Goal: Contribute content: Contribute content

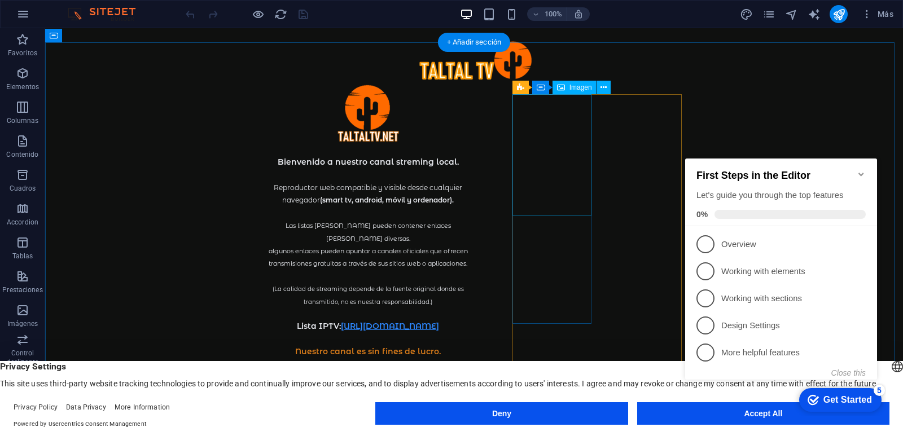
select select "%"
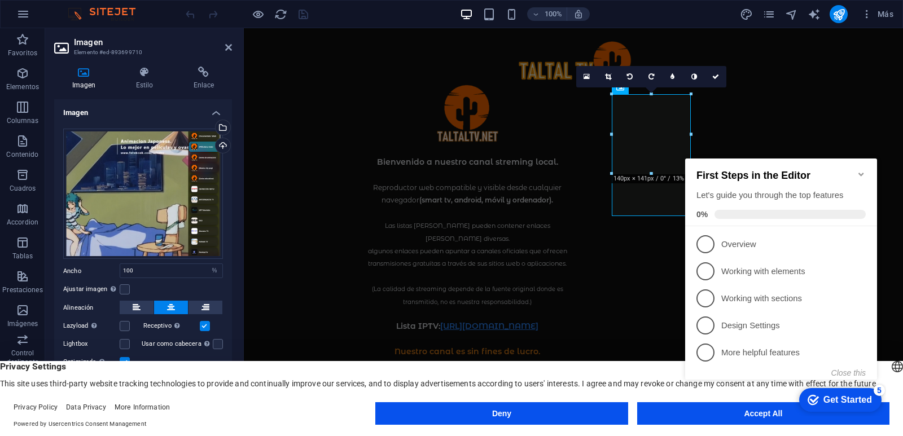
click at [863, 173] on icon "Minimize checklist" at bounding box center [861, 174] width 5 height 3
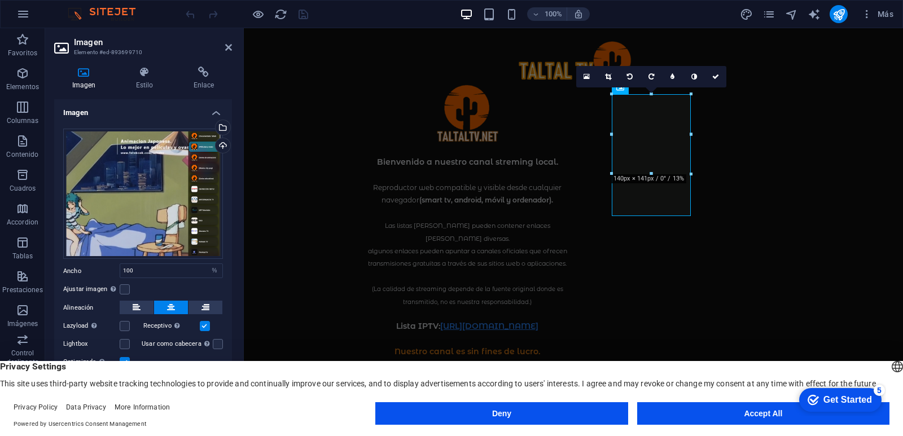
click at [717, 413] on button "Accept All" at bounding box center [763, 414] width 252 height 23
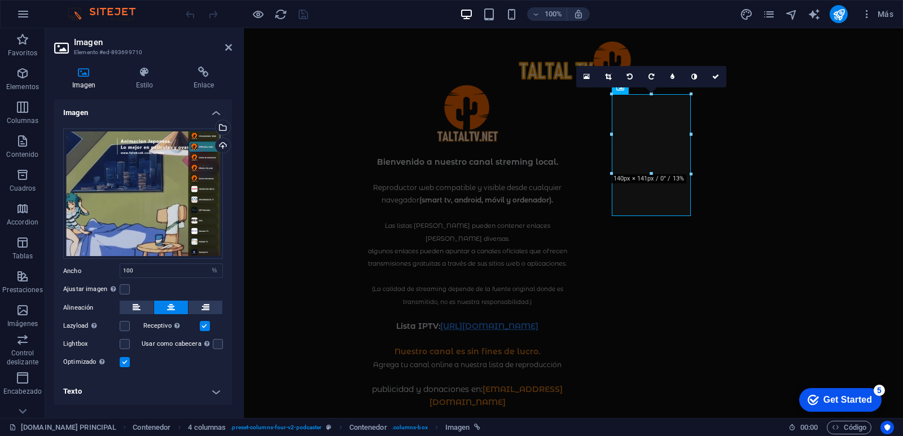
click at [203, 393] on h4 "Texto" at bounding box center [143, 391] width 178 height 27
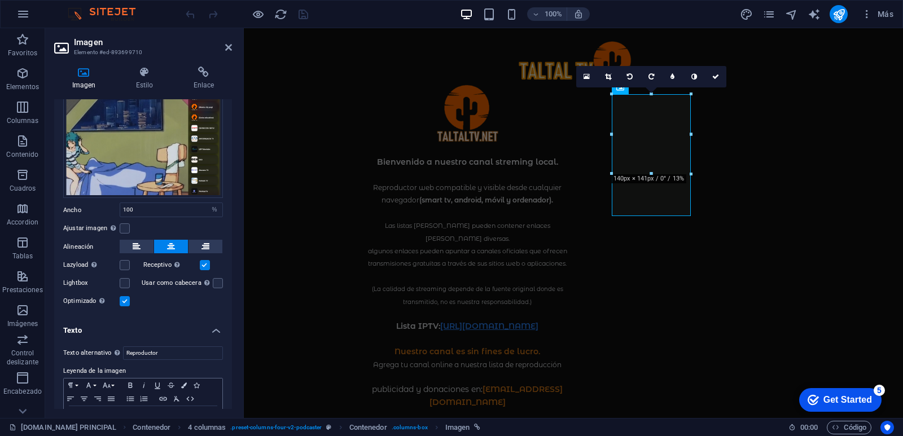
scroll to position [100, 0]
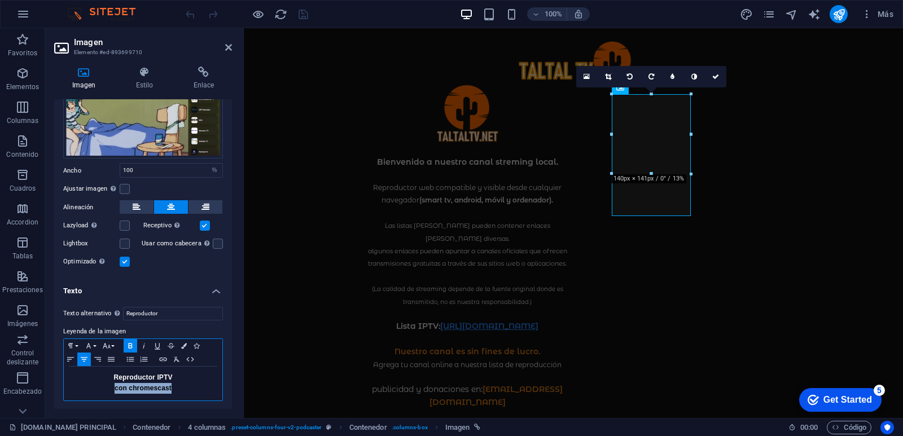
drag, startPoint x: 173, startPoint y: 387, endPoint x: 102, endPoint y: 383, distance: 70.7
click at [102, 383] on p "con chromescast" at bounding box center [142, 388] width 147 height 11
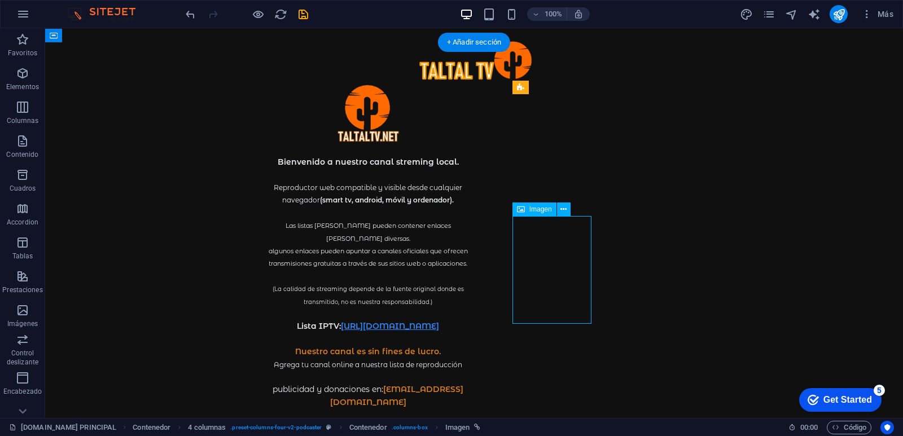
select select "%"
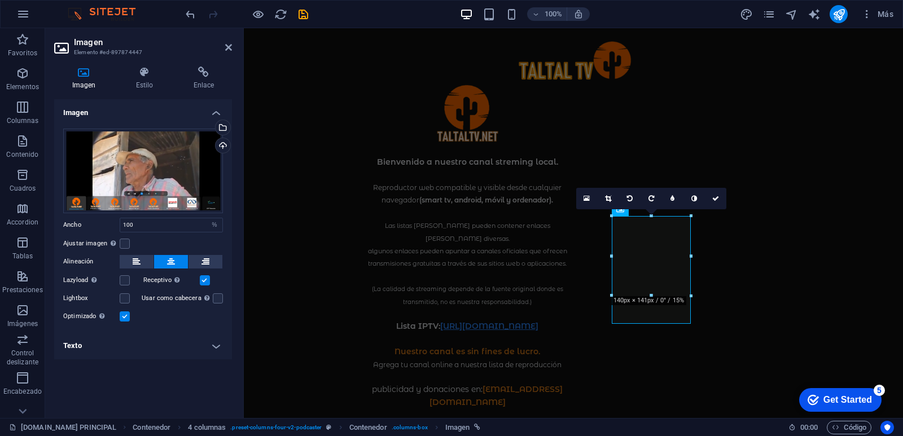
click at [213, 346] on h4 "Texto" at bounding box center [143, 346] width 178 height 27
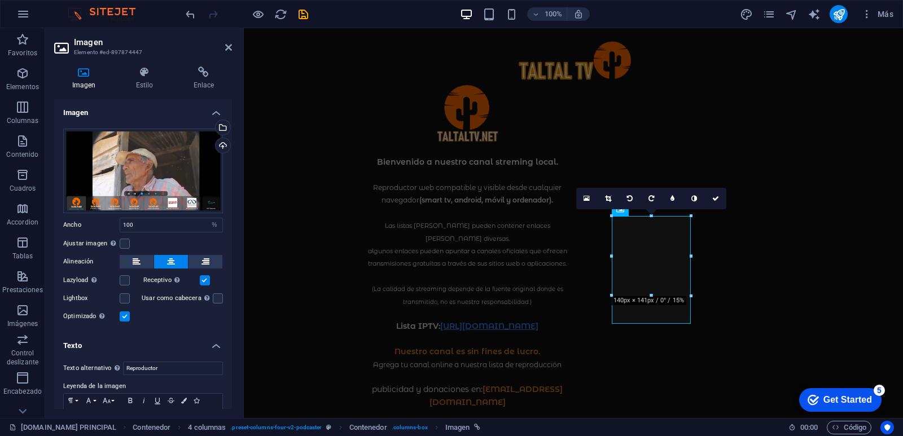
scroll to position [55, 0]
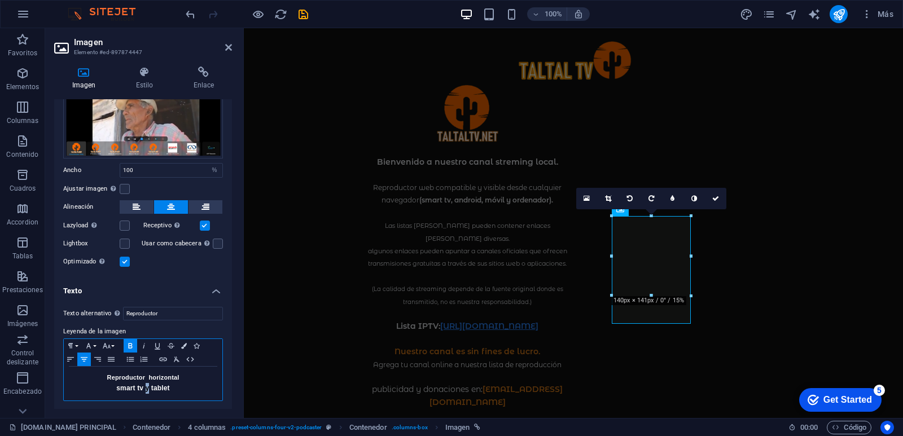
click at [145, 385] on strong "smart tv y tablet" at bounding box center [142, 388] width 53 height 8
click at [193, 381] on p "Reproductor horizontal" at bounding box center [142, 378] width 147 height 11
drag, startPoint x: 186, startPoint y: 384, endPoint x: 83, endPoint y: 375, distance: 103.8
click at [83, 375] on div "Reproductor horizontal smart tv, celulares, tablet" at bounding box center [143, 384] width 159 height 34
click at [111, 342] on icon "button" at bounding box center [107, 346] width 14 height 9
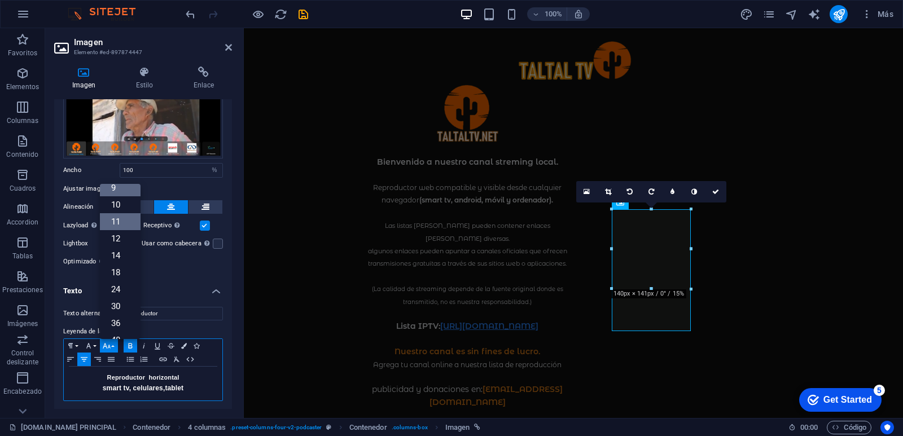
scroll to position [7, 0]
click at [121, 227] on link "10" at bounding box center [120, 223] width 41 height 17
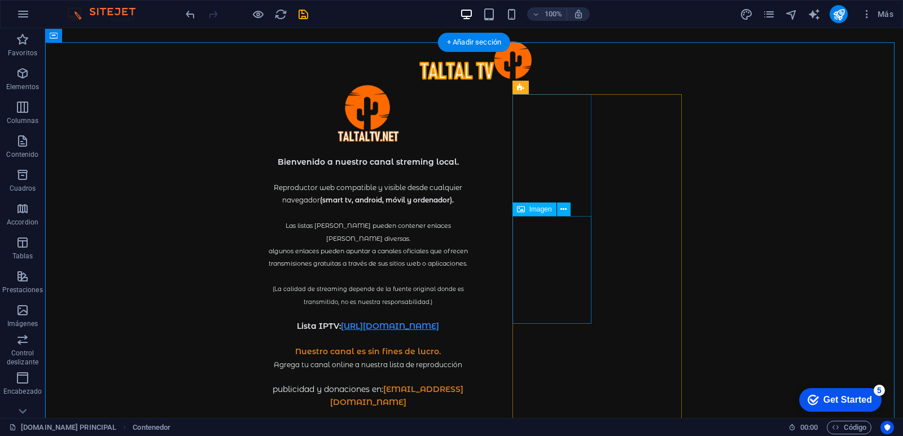
select select "%"
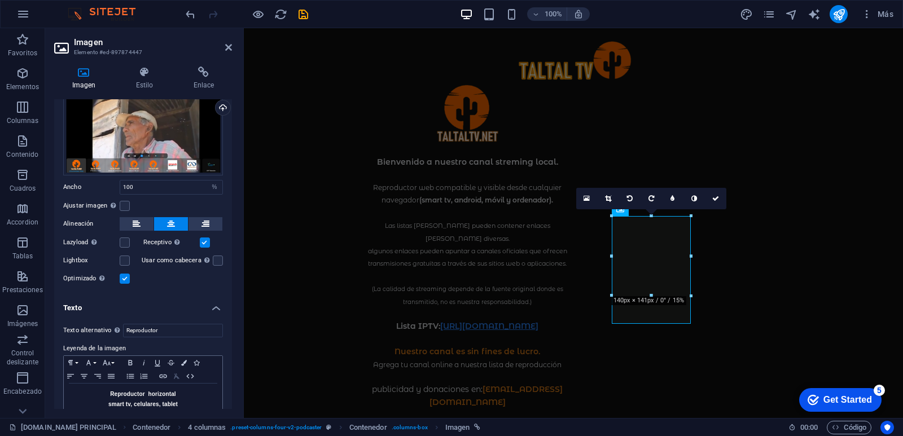
scroll to position [55, 0]
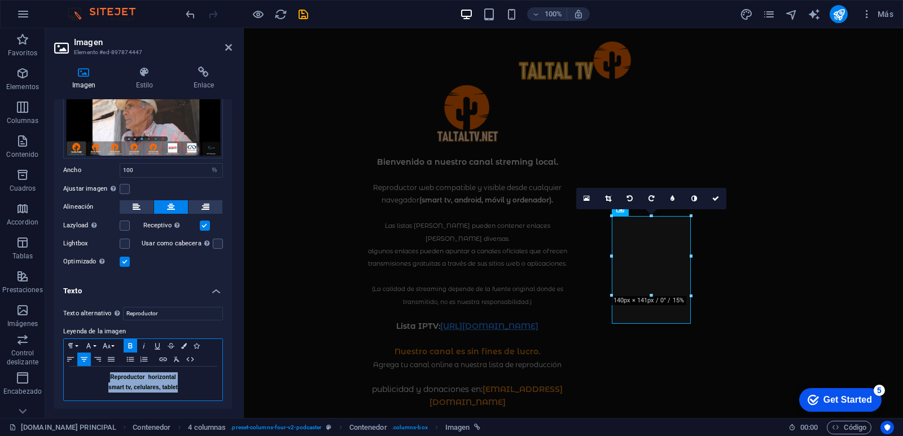
drag, startPoint x: 180, startPoint y: 387, endPoint x: 45, endPoint y: 366, distance: 136.5
click at [45, 366] on section "Favoritos Elementos Columnas Contenido Cuadros Accordion Tablas Prestaciones Im…" at bounding box center [451, 223] width 903 height 390
copy div "Reproductor horizontal smart tv, celulares, tablet"
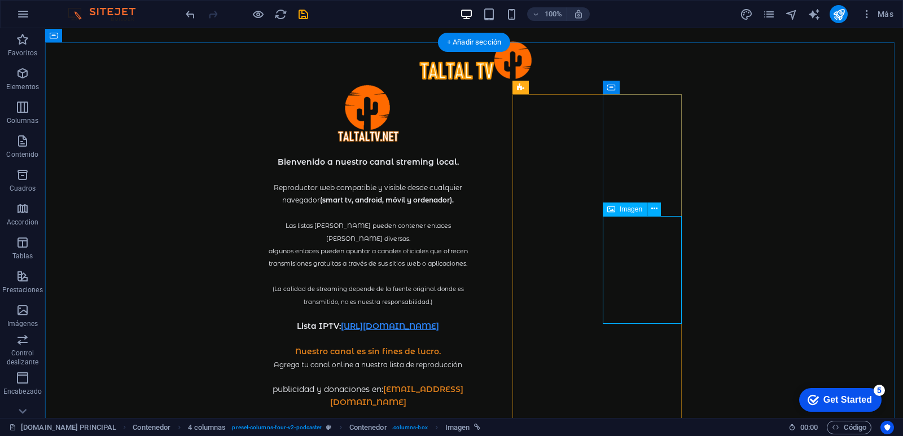
select select "%"
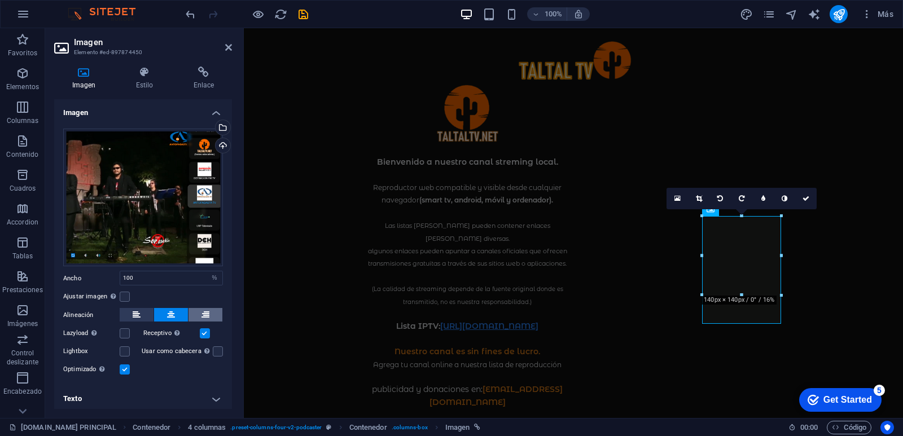
click at [217, 308] on button at bounding box center [206, 315] width 34 height 14
click at [164, 308] on button at bounding box center [171, 315] width 34 height 14
click at [173, 310] on icon at bounding box center [171, 315] width 8 height 14
click at [208, 399] on h4 "Texto" at bounding box center [143, 397] width 178 height 27
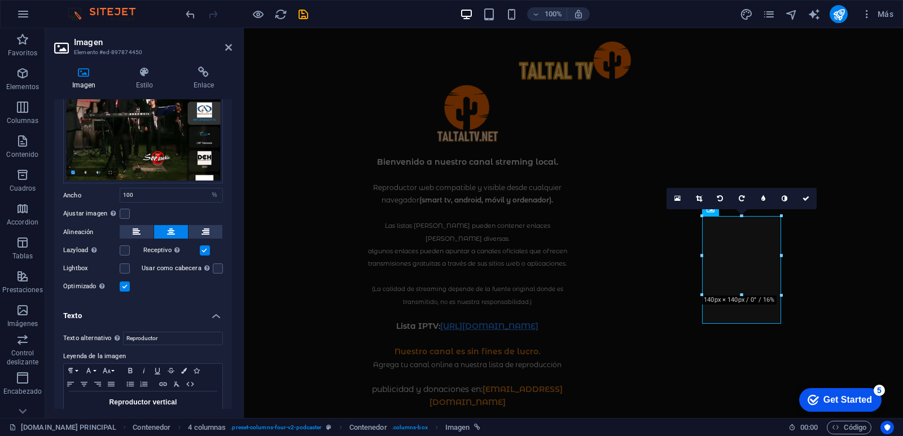
scroll to position [108, 0]
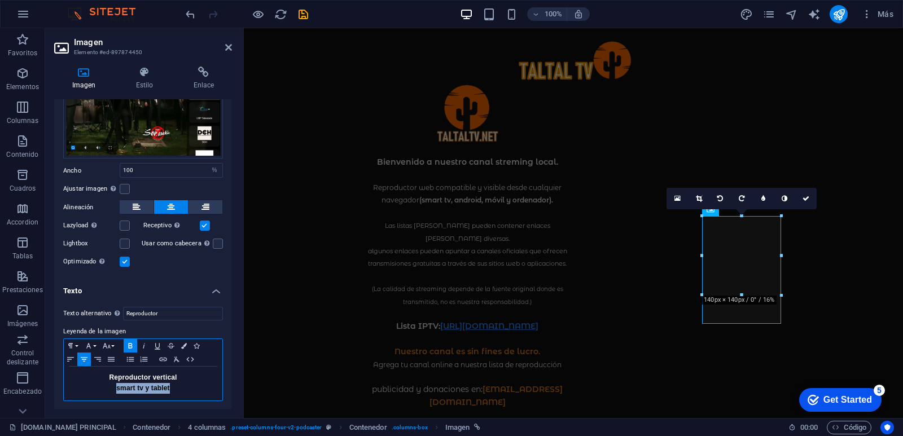
drag, startPoint x: 172, startPoint y: 391, endPoint x: 107, endPoint y: 383, distance: 65.9
click at [107, 383] on p "smart tv y tablet" at bounding box center [142, 388] width 147 height 11
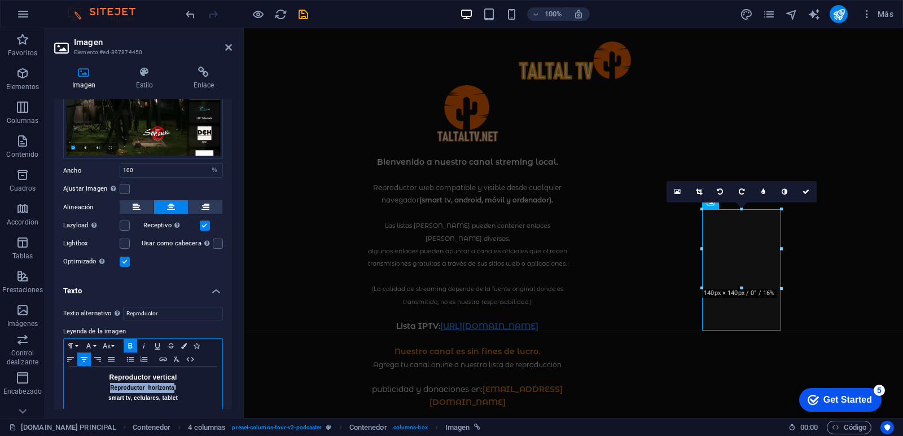
drag, startPoint x: 174, startPoint y: 387, endPoint x: 106, endPoint y: 386, distance: 68.3
click at [106, 386] on p "Reproductor horizontal" at bounding box center [142, 388] width 147 height 10
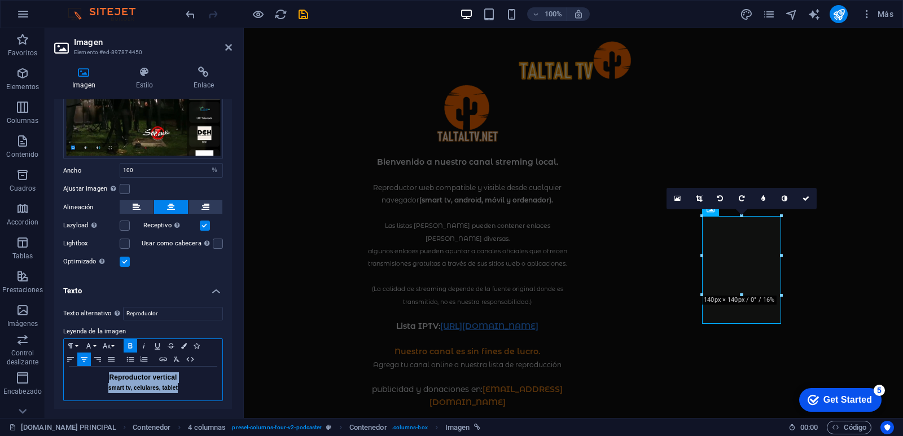
drag, startPoint x: 179, startPoint y: 383, endPoint x: 102, endPoint y: 376, distance: 77.7
click at [102, 376] on div "Reproductor vertical smart tv, celulares, tablet" at bounding box center [143, 384] width 159 height 34
click at [113, 342] on icon "button" at bounding box center [107, 346] width 14 height 9
click at [125, 248] on link "11" at bounding box center [120, 247] width 41 height 17
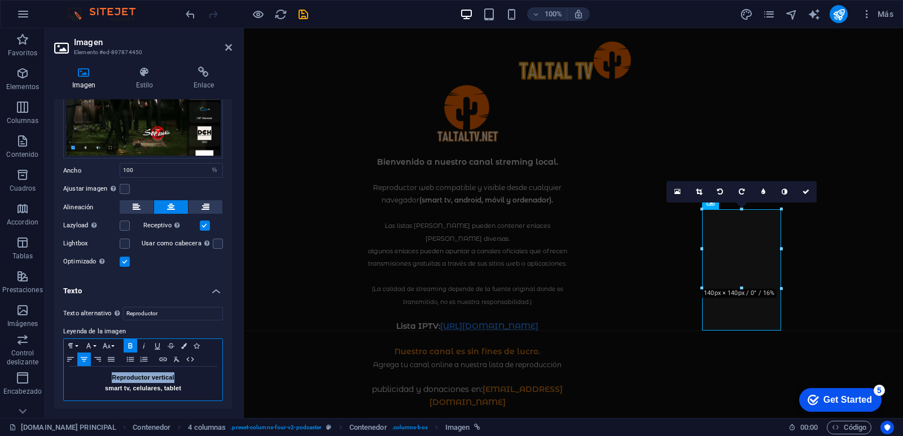
click at [178, 378] on p "Reproductor vertical" at bounding box center [142, 378] width 147 height 11
click at [183, 386] on p "smart tv, celulares, tablet" at bounding box center [142, 388] width 147 height 11
drag, startPoint x: 181, startPoint y: 388, endPoint x: 94, endPoint y: 369, distance: 88.6
click at [94, 369] on div "Reproductor vertical smart tv, celulares, tablet" at bounding box center [143, 384] width 159 height 34
click at [113, 344] on button "Font Size" at bounding box center [109, 346] width 18 height 14
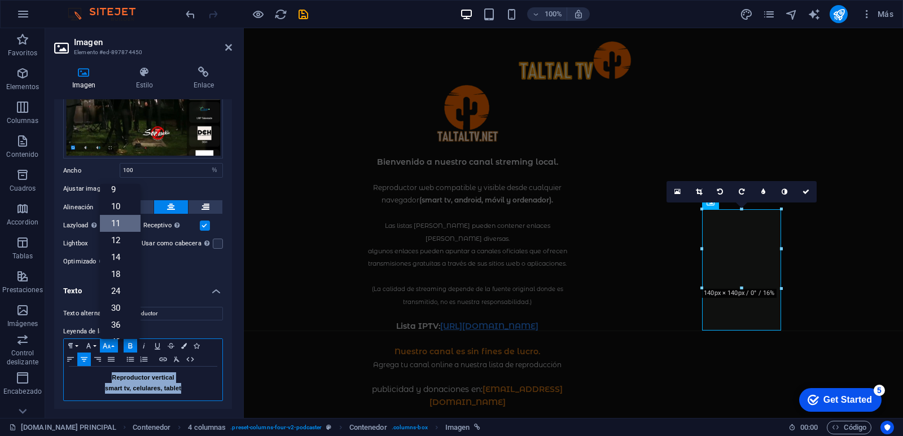
scroll to position [7, 0]
click at [124, 224] on link "10" at bounding box center [120, 223] width 41 height 17
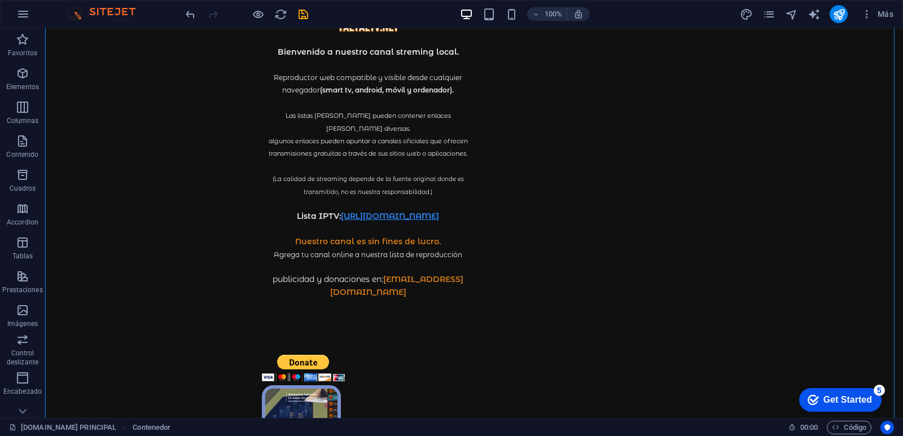
scroll to position [112, 0]
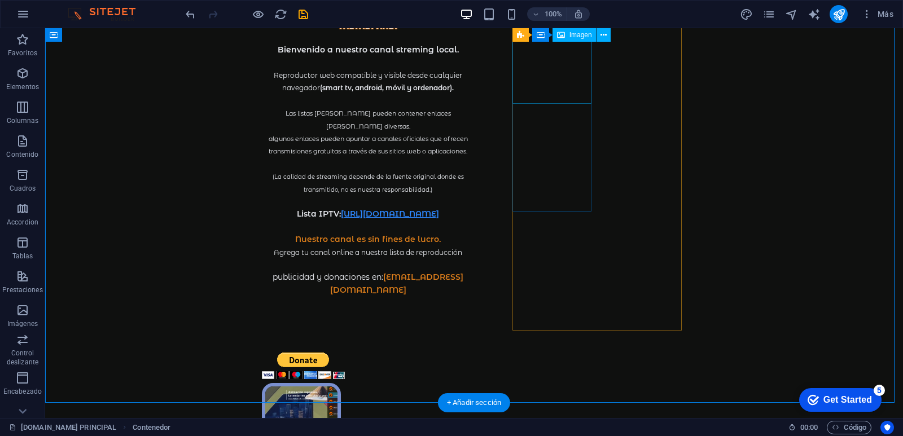
click at [341, 383] on figure "Reproductor IPTV windows , mac linux" at bounding box center [301, 444] width 79 height 122
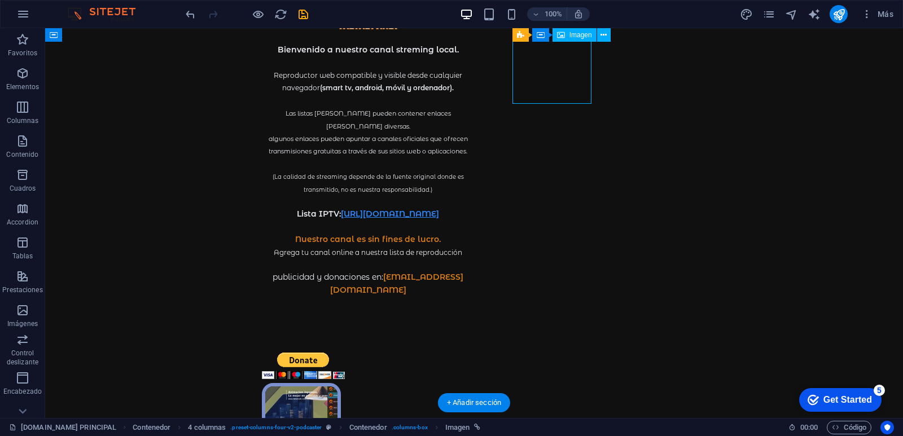
click at [341, 383] on figure "Reproductor IPTV windows , mac linux" at bounding box center [301, 444] width 79 height 122
select select "%"
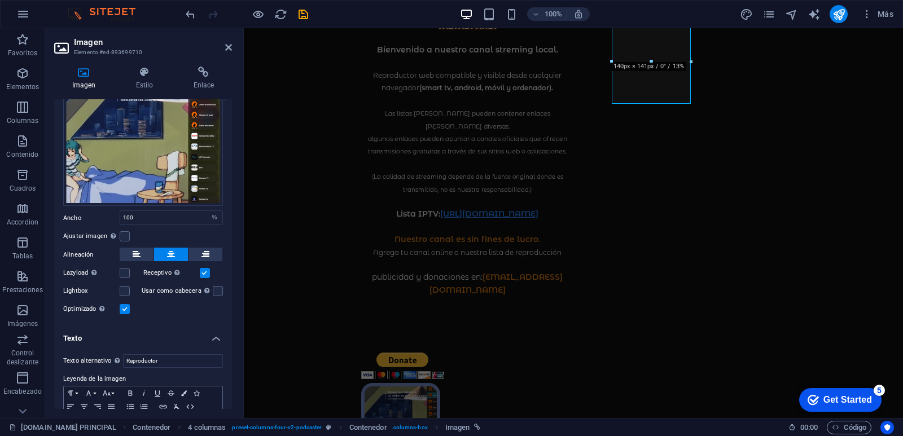
scroll to position [100, 0]
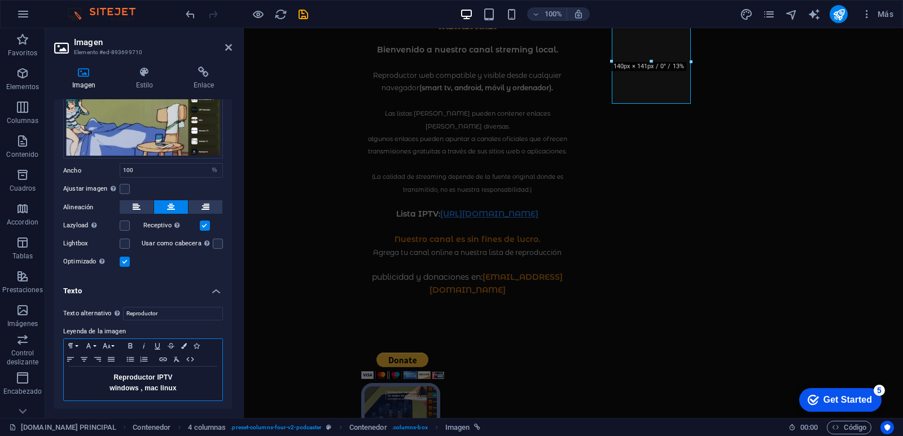
click at [139, 387] on strong "windows , mac linux" at bounding box center [143, 388] width 67 height 8
click at [177, 390] on p "windows, mac linux" at bounding box center [142, 388] width 147 height 11
click at [156, 384] on strong "windows, mac linux" at bounding box center [143, 388] width 65 height 8
click at [190, 387] on p "windows, mac, linux" at bounding box center [142, 388] width 147 height 11
drag, startPoint x: 183, startPoint y: 387, endPoint x: 97, endPoint y: 386, distance: 86.4
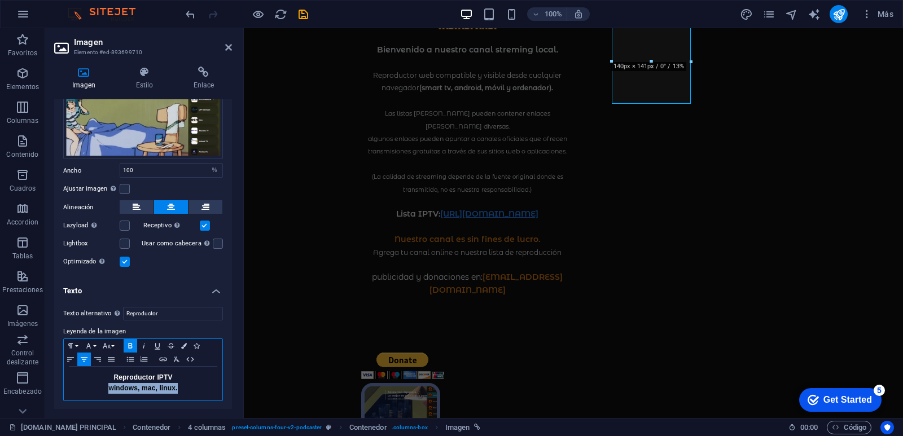
click at [97, 386] on p "windows, mac, linux." at bounding box center [142, 388] width 147 height 11
copy strong "windows, mac, linux."
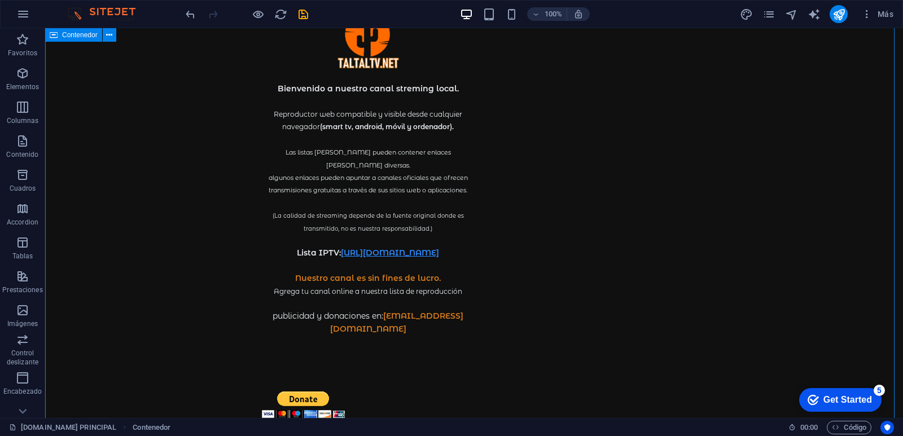
scroll to position [56, 0]
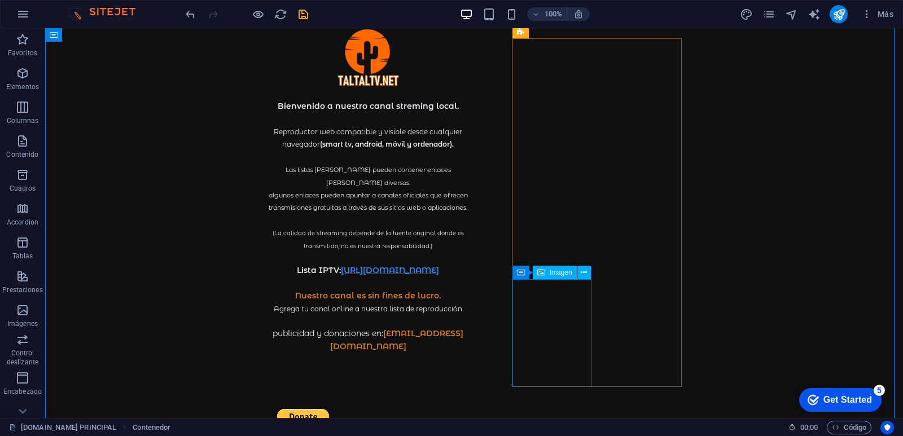
select select "%"
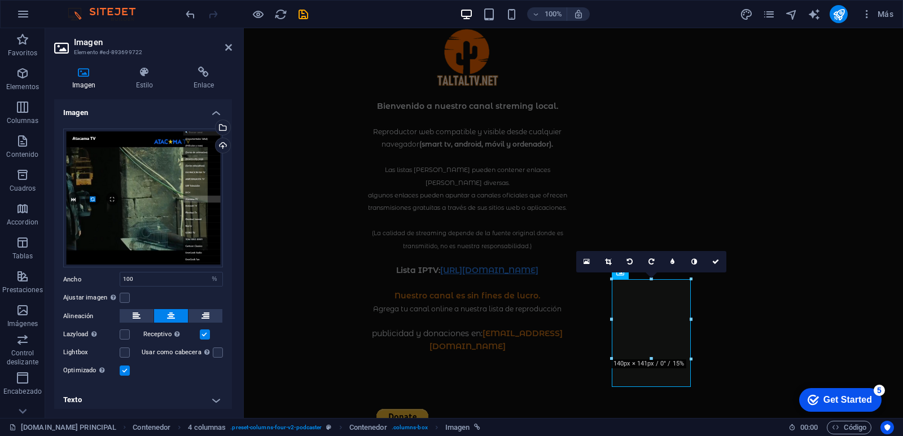
click at [214, 387] on h4 "Texto" at bounding box center [143, 400] width 178 height 27
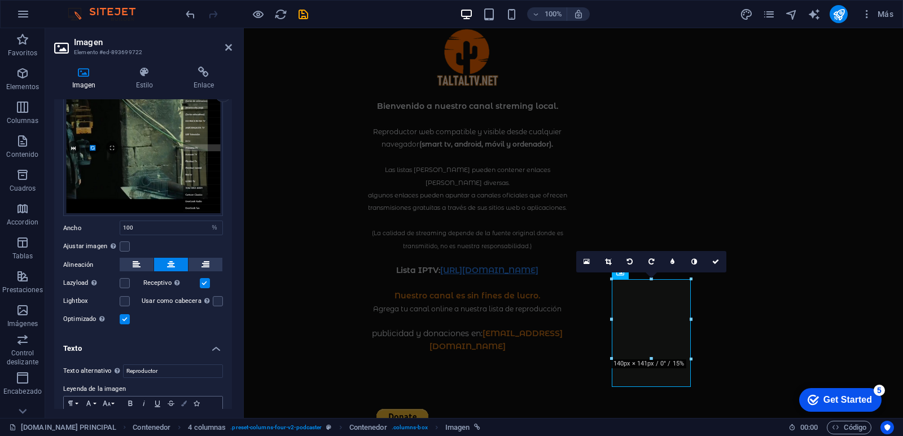
scroll to position [109, 0]
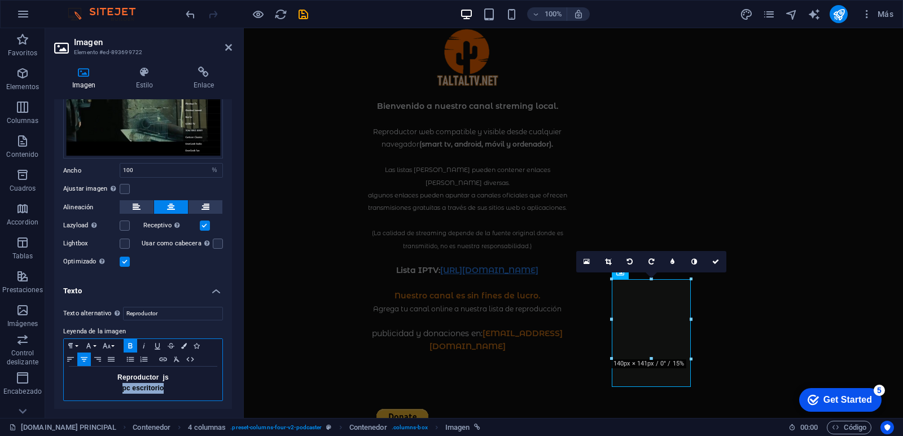
drag, startPoint x: 168, startPoint y: 384, endPoint x: 118, endPoint y: 384, distance: 50.3
click at [118, 384] on p "pc escritorio" at bounding box center [142, 388] width 147 height 11
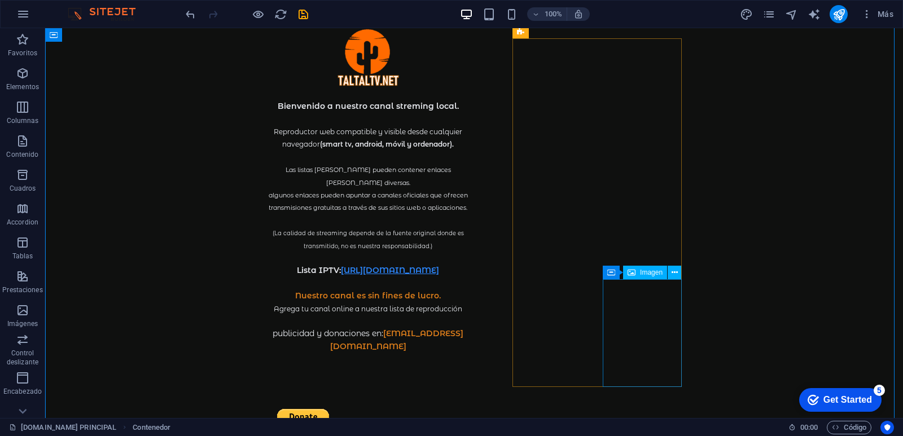
select select "%"
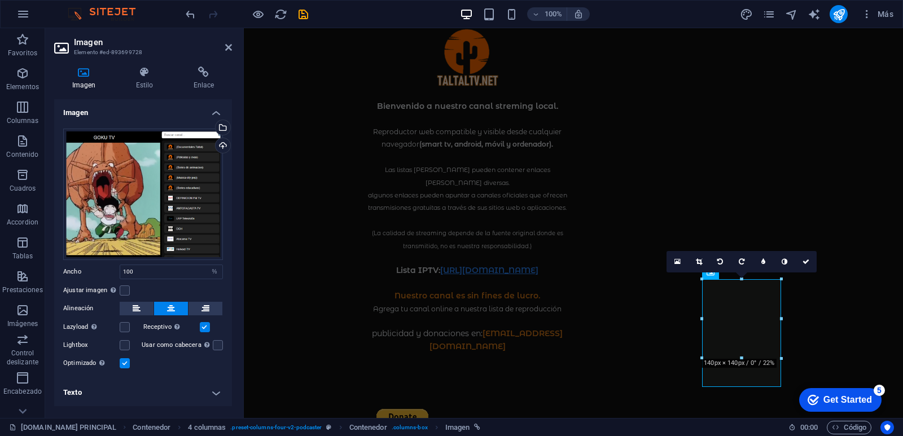
click at [213, 391] on h4 "Texto" at bounding box center [143, 392] width 178 height 27
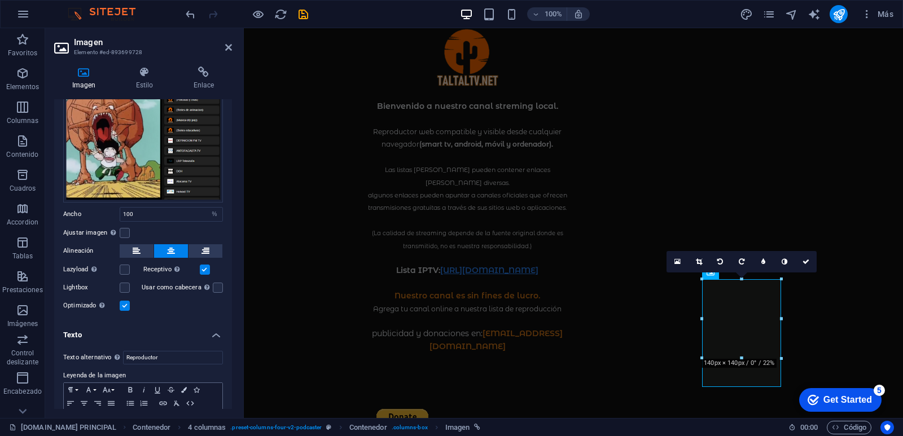
scroll to position [102, 0]
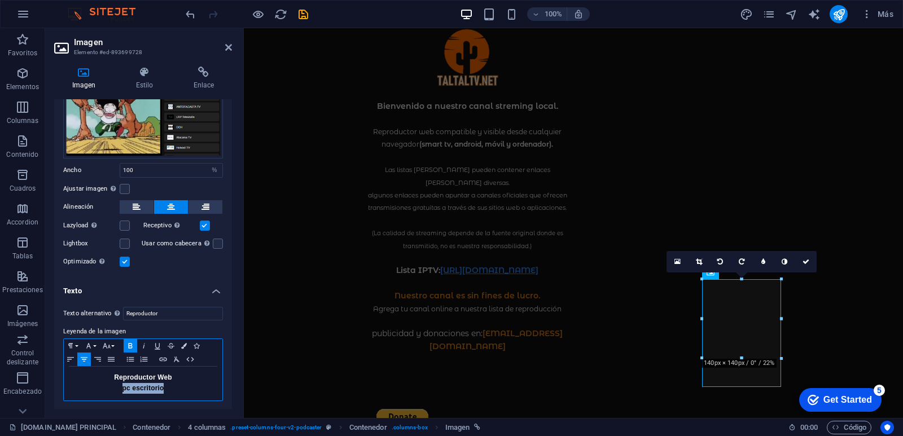
drag, startPoint x: 166, startPoint y: 390, endPoint x: 116, endPoint y: 392, distance: 49.8
click at [116, 392] on div "Reproductor Web pc escritorio" at bounding box center [143, 384] width 159 height 34
drag, startPoint x: 174, startPoint y: 377, endPoint x: 158, endPoint y: 376, distance: 15.8
click at [158, 376] on p "Reproductor Web" at bounding box center [142, 378] width 147 height 11
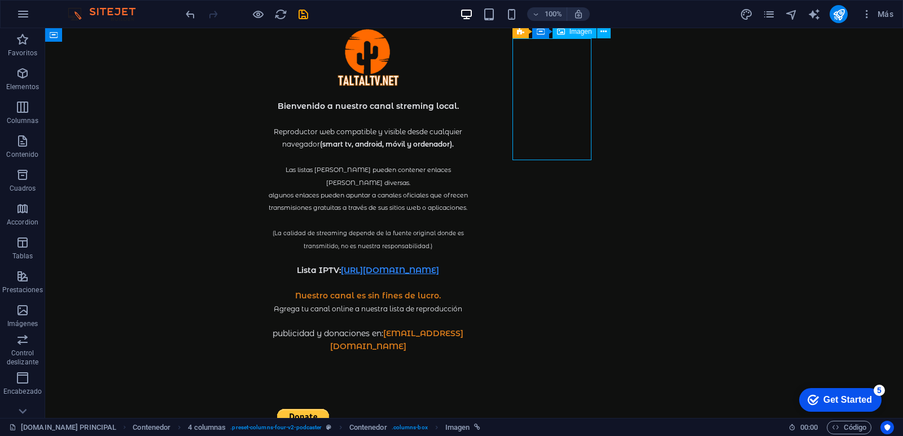
select select "%"
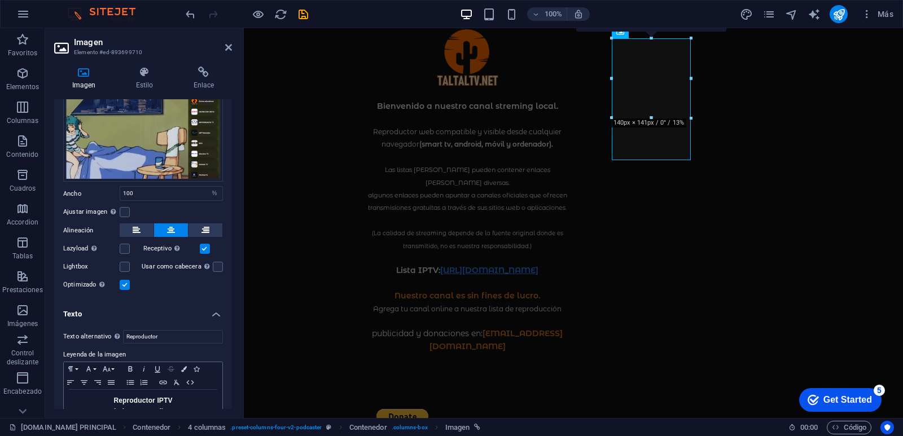
scroll to position [100, 0]
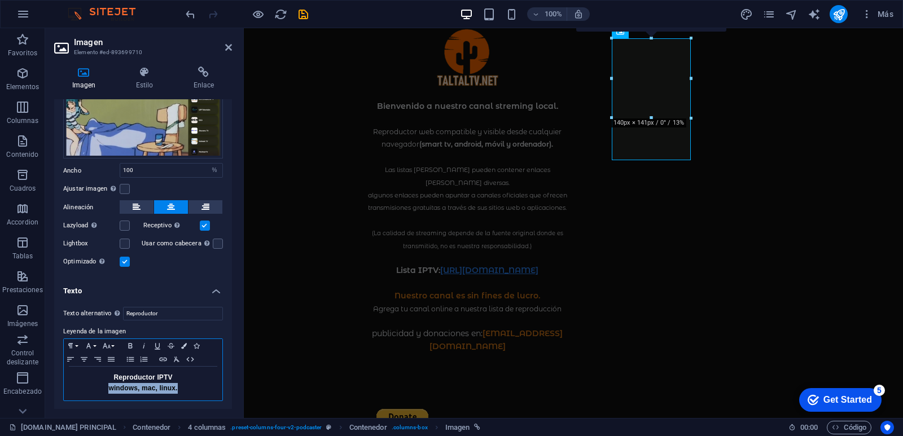
drag, startPoint x: 178, startPoint y: 385, endPoint x: 104, endPoint y: 386, distance: 73.4
click at [104, 386] on p "windows, mac, linux." at bounding box center [142, 388] width 147 height 11
copy strong "windows, mac, linux."
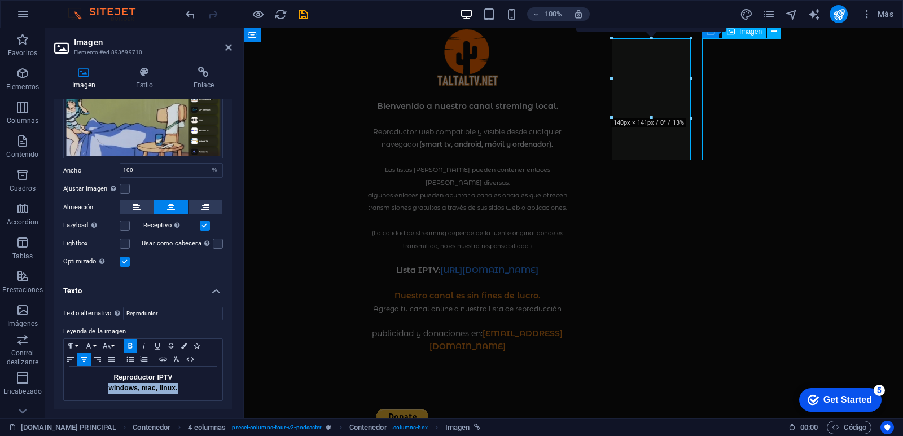
select select "%"
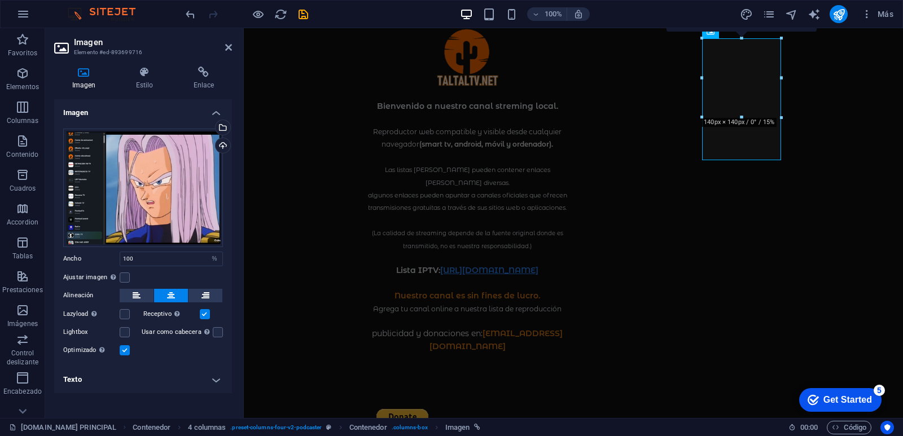
click at [212, 379] on h4 "Texto" at bounding box center [143, 379] width 178 height 27
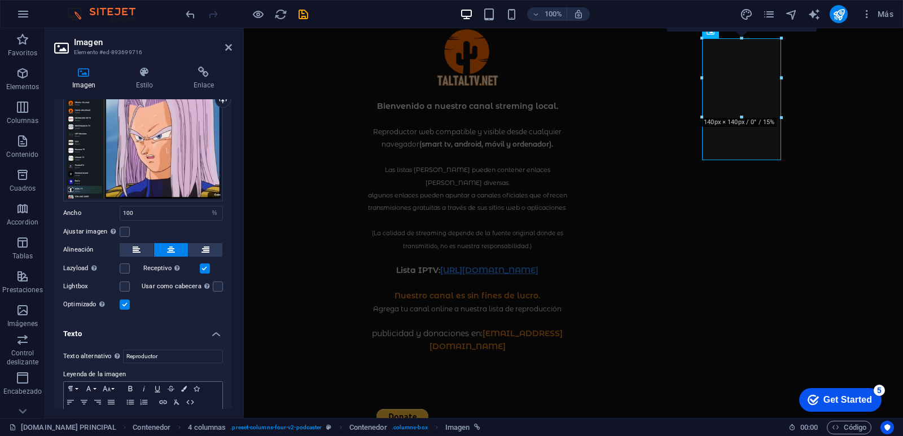
scroll to position [98, 0]
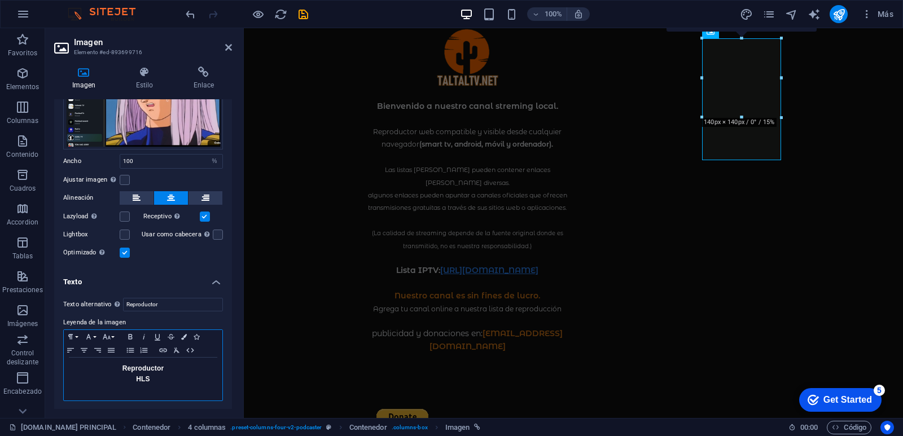
click at [133, 381] on p "HLS" at bounding box center [142, 379] width 147 height 11
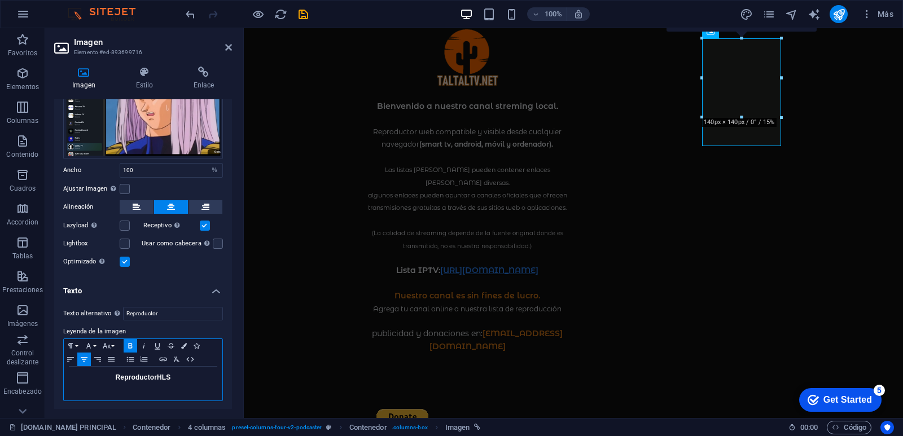
click at [177, 380] on p "Reproductor HLS" at bounding box center [142, 378] width 147 height 11
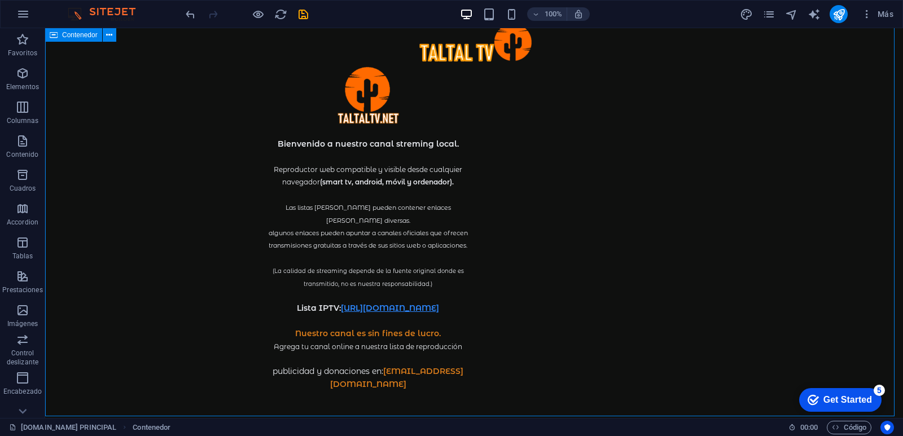
scroll to position [0, 0]
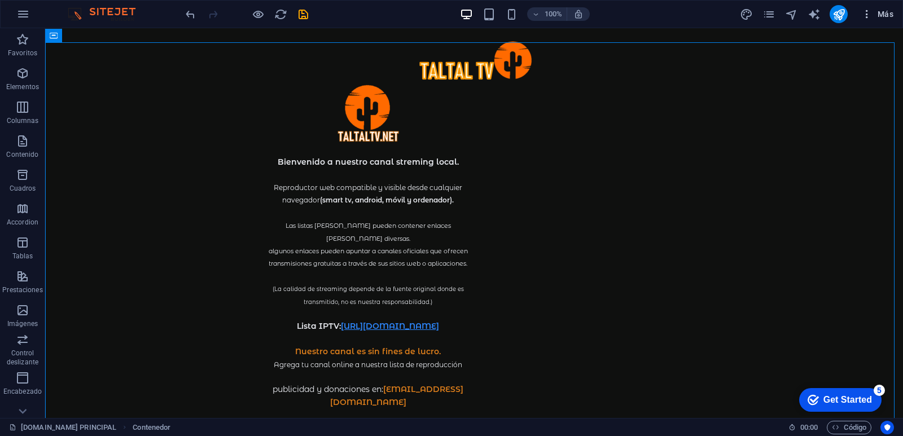
click at [886, 13] on span "Más" at bounding box center [878, 13] width 32 height 11
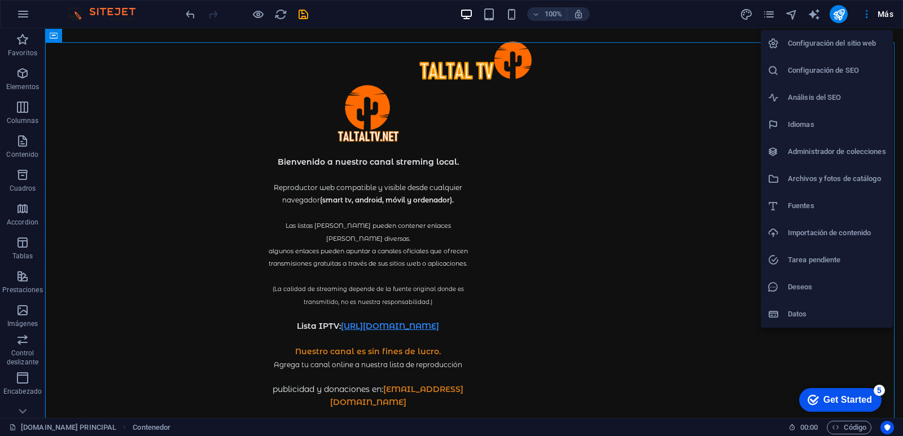
click at [739, 232] on div at bounding box center [451, 218] width 903 height 436
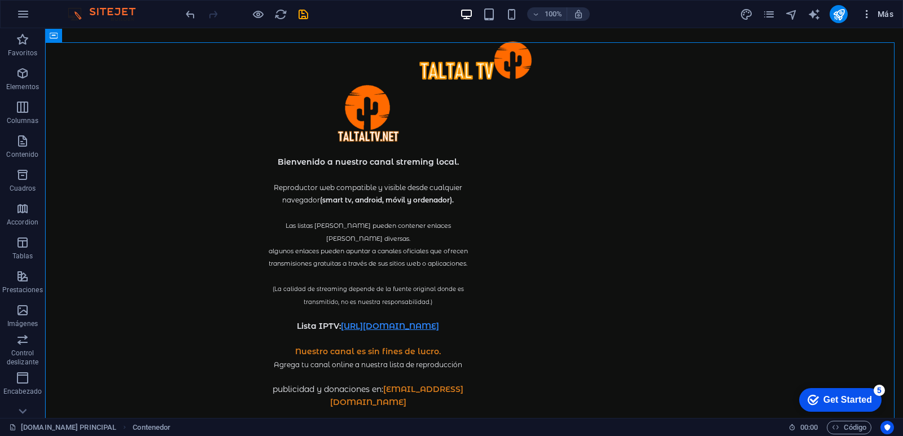
click at [883, 12] on span "Más" at bounding box center [878, 13] width 32 height 11
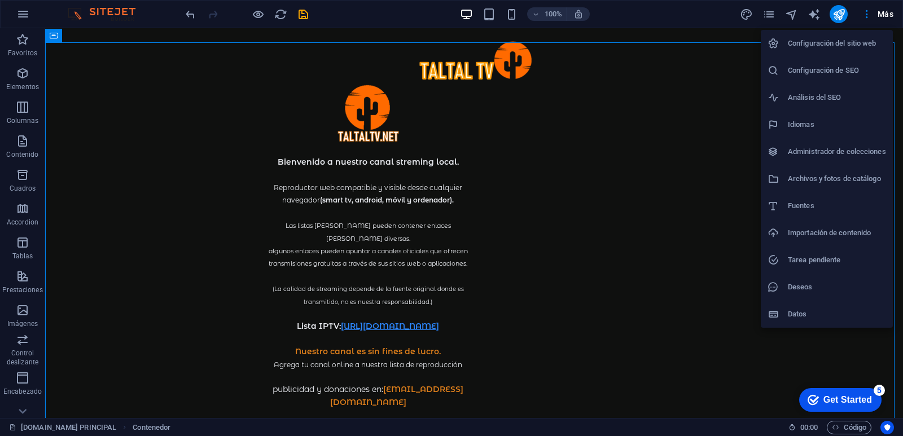
click at [696, 15] on div at bounding box center [451, 218] width 903 height 436
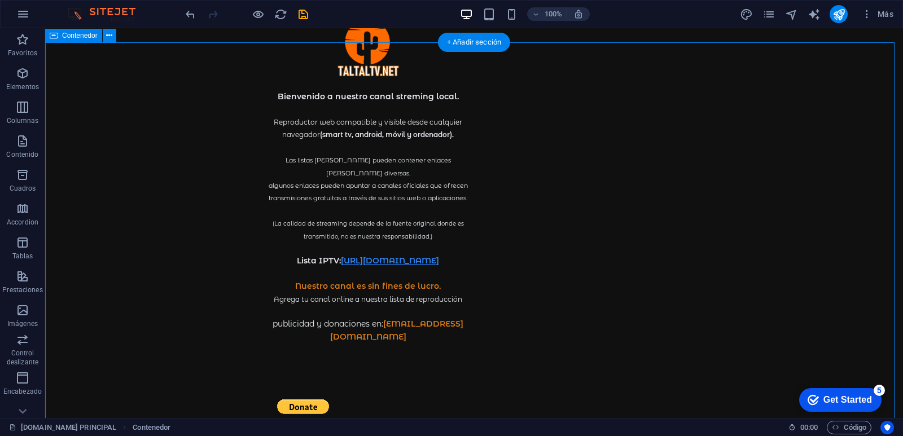
scroll to position [112, 0]
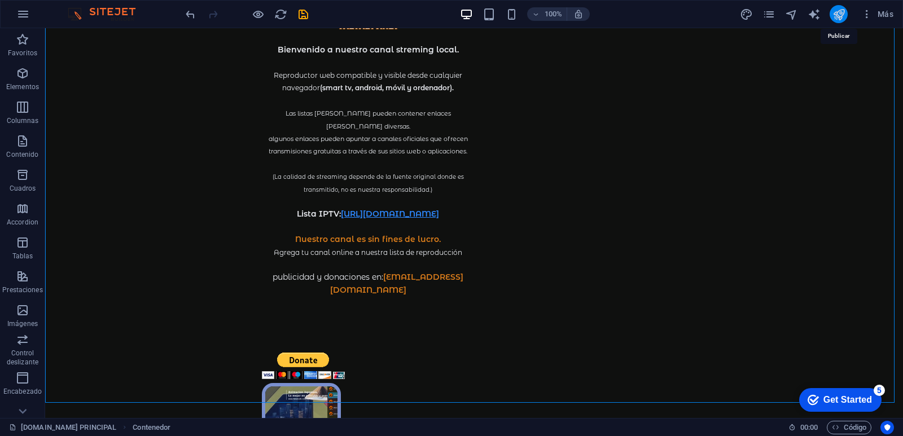
click at [840, 18] on icon "publish" at bounding box center [839, 14] width 13 height 13
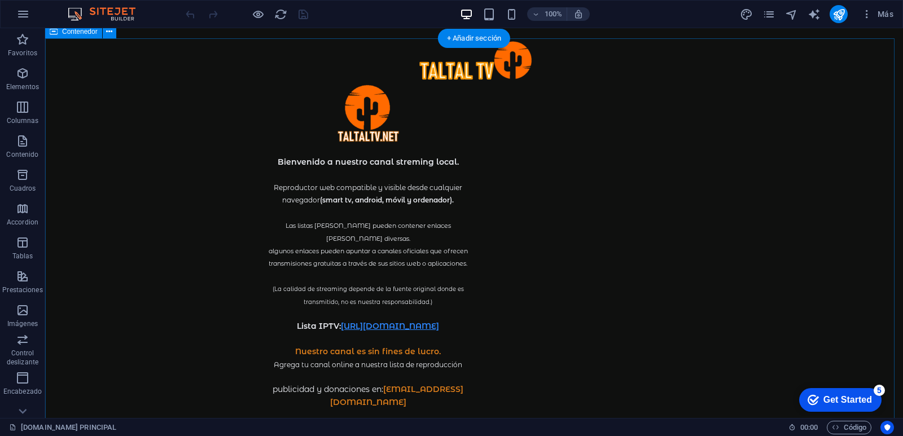
scroll to position [56, 0]
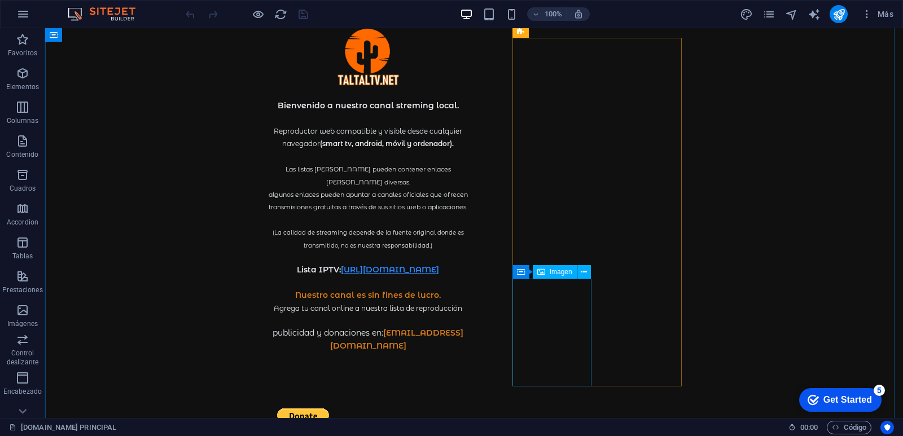
select select "%"
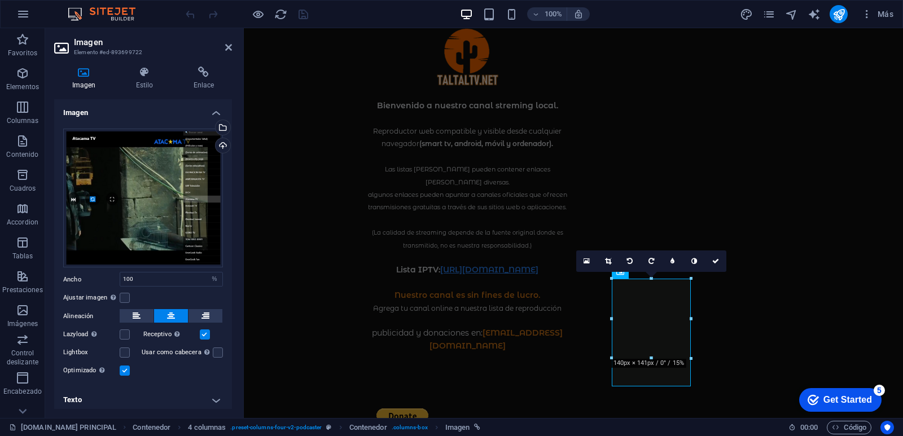
click at [211, 395] on h4 "Texto" at bounding box center [143, 400] width 178 height 27
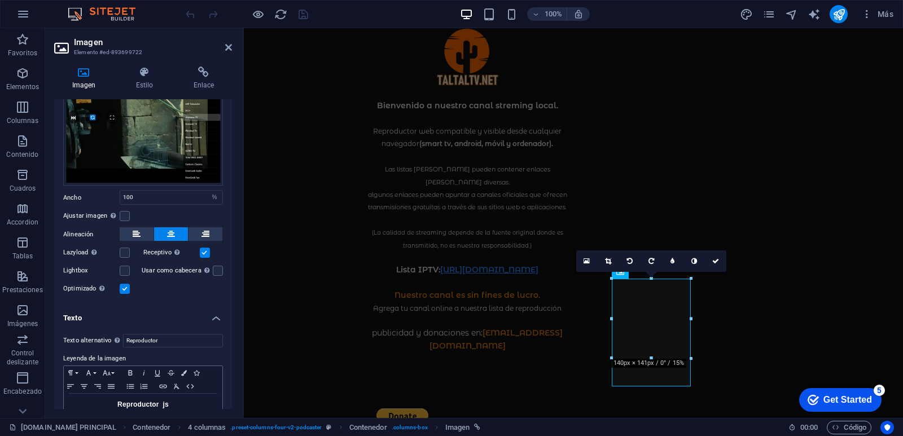
scroll to position [109, 0]
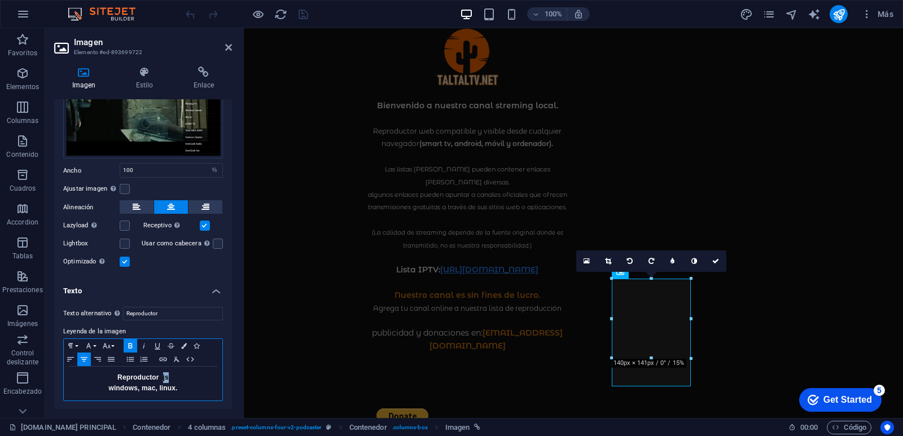
drag, startPoint x: 171, startPoint y: 374, endPoint x: 161, endPoint y: 373, distance: 10.2
click at [161, 373] on p "Reproductor js" at bounding box center [142, 378] width 147 height 11
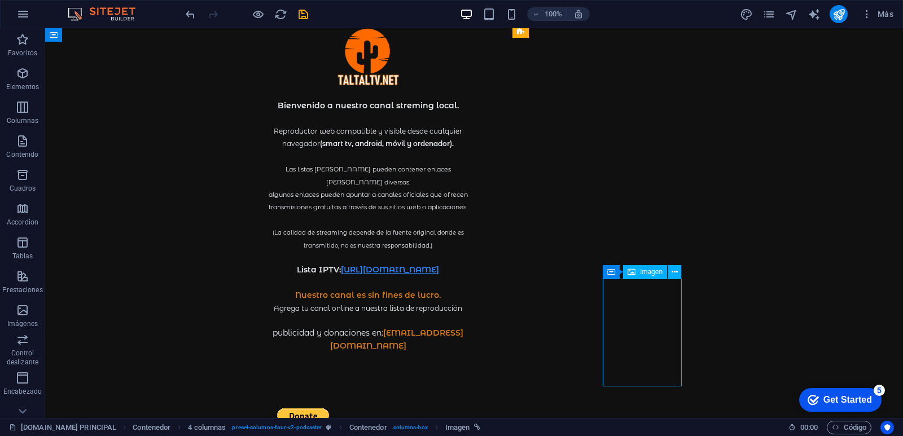
select select "%"
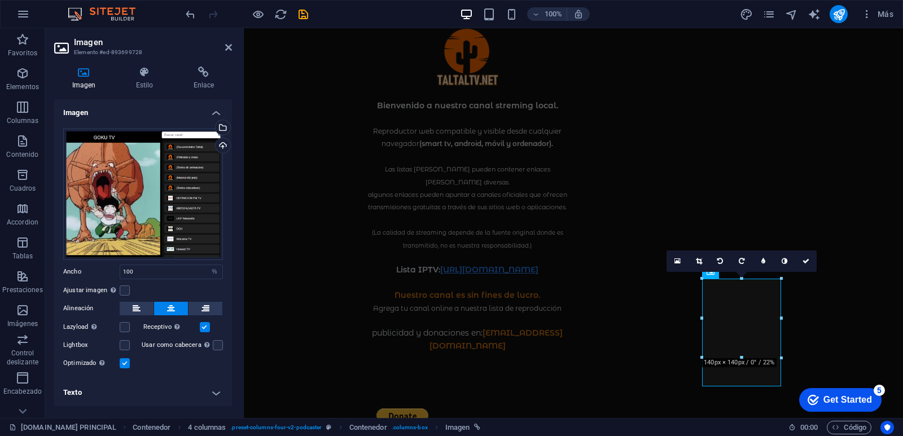
click at [217, 302] on ul "Imagen Arrastra archivos aquí, haz clic para escoger archivos o selecciona arch…" at bounding box center [143, 252] width 178 height 307
click at [197, 397] on h4 "Texto" at bounding box center [143, 392] width 178 height 27
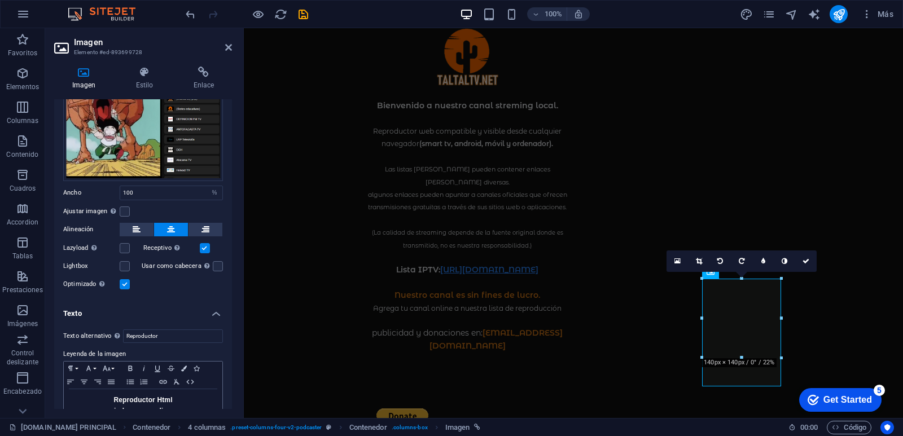
scroll to position [102, 0]
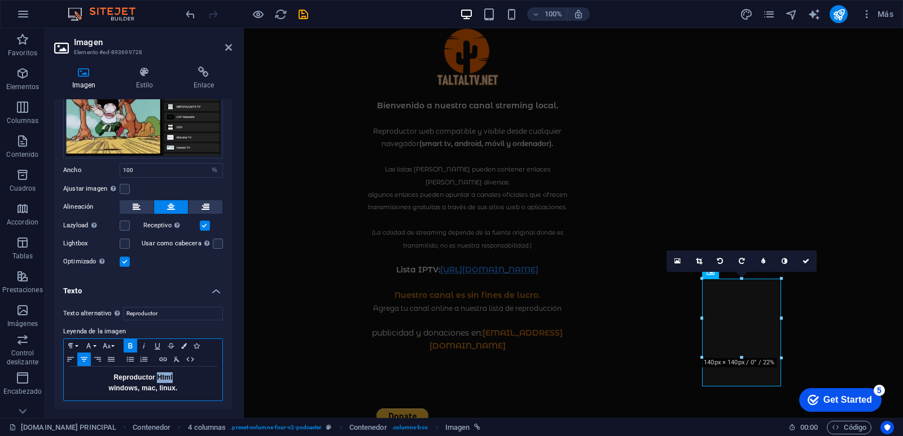
drag, startPoint x: 173, startPoint y: 374, endPoint x: 156, endPoint y: 371, distance: 17.2
click at [156, 373] on p "Reproductor Html" at bounding box center [142, 378] width 147 height 11
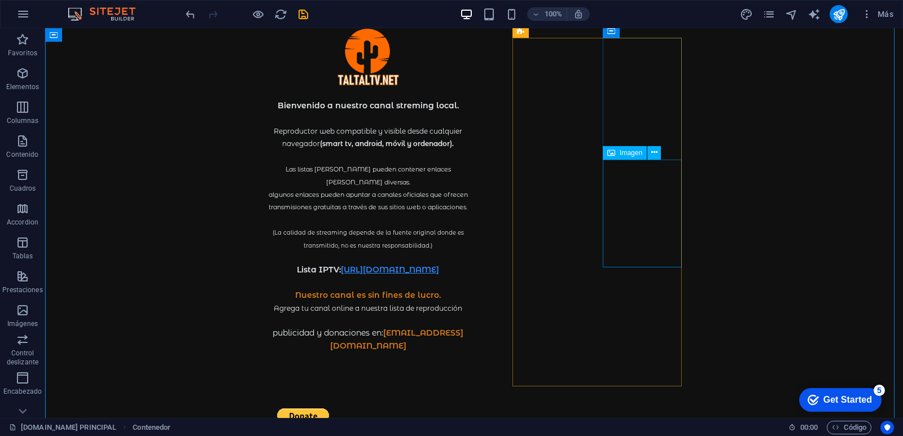
click at [666, 150] on div "Imagen" at bounding box center [635, 153] width 65 height 14
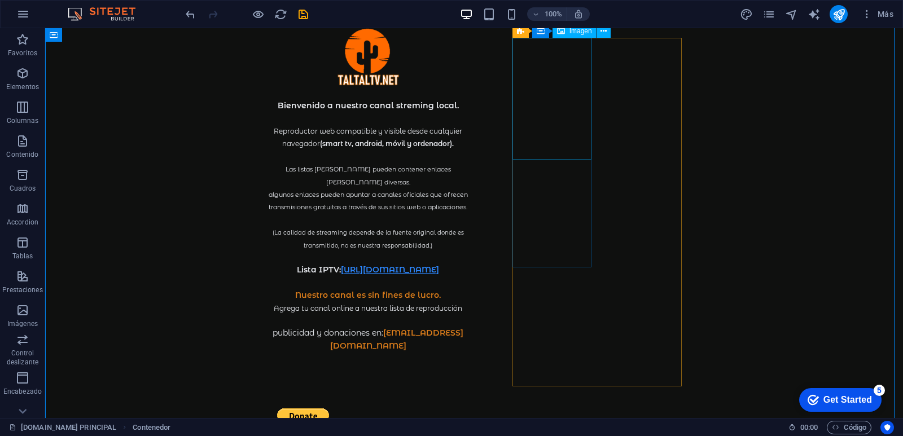
select select "%"
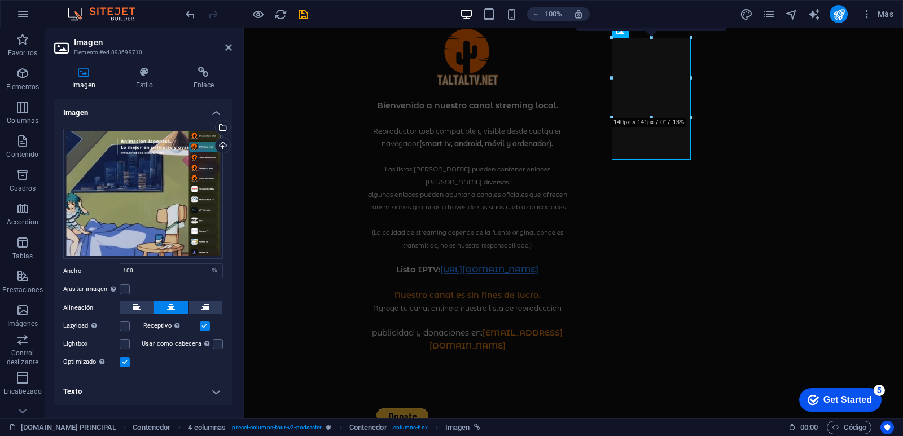
click at [214, 391] on h4 "Texto" at bounding box center [143, 391] width 178 height 27
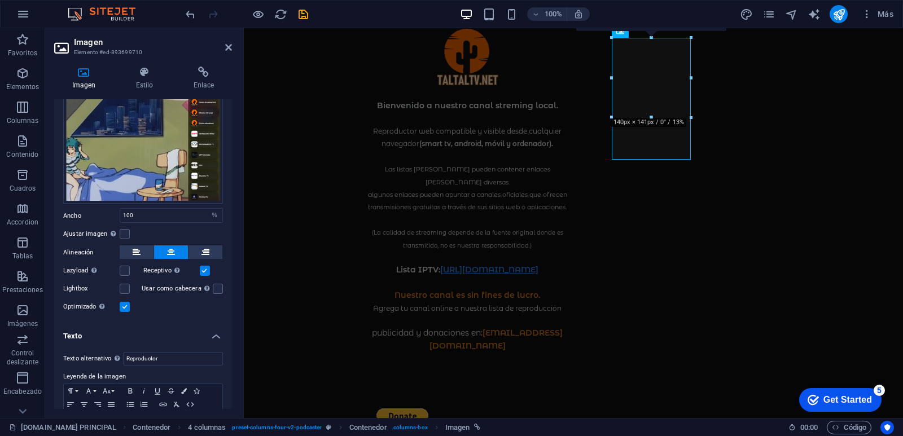
scroll to position [100, 0]
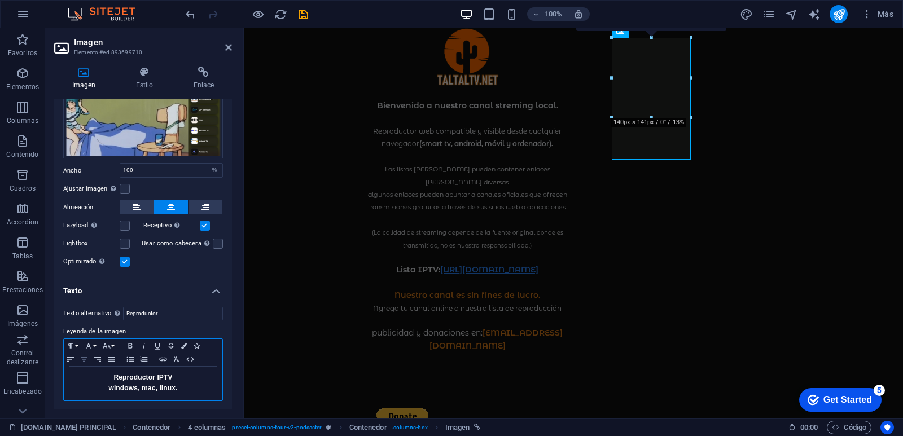
click at [86, 360] on icon "button" at bounding box center [84, 359] width 14 height 9
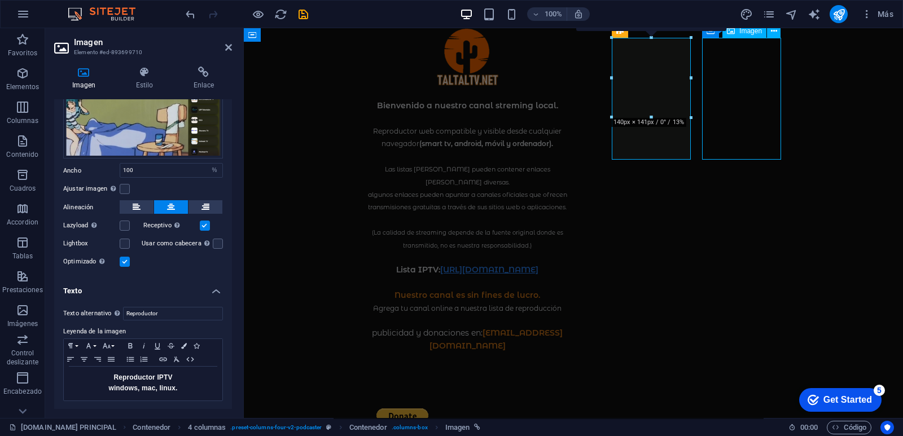
select select "%"
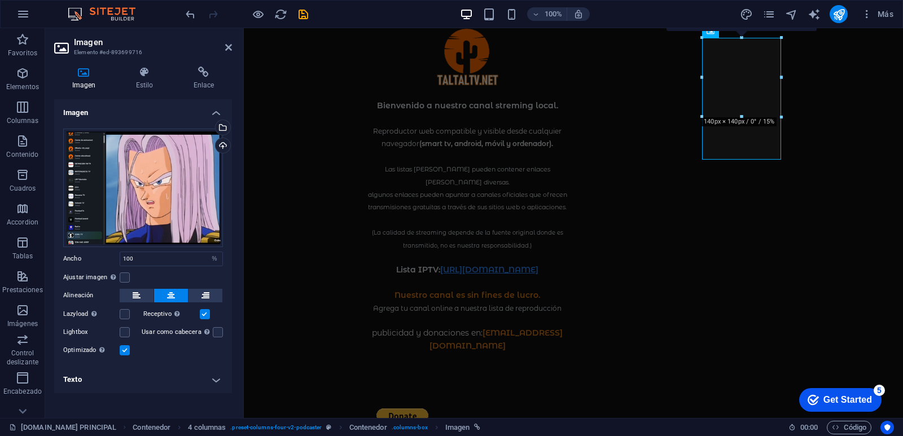
click at [212, 379] on h4 "Texto" at bounding box center [143, 379] width 178 height 27
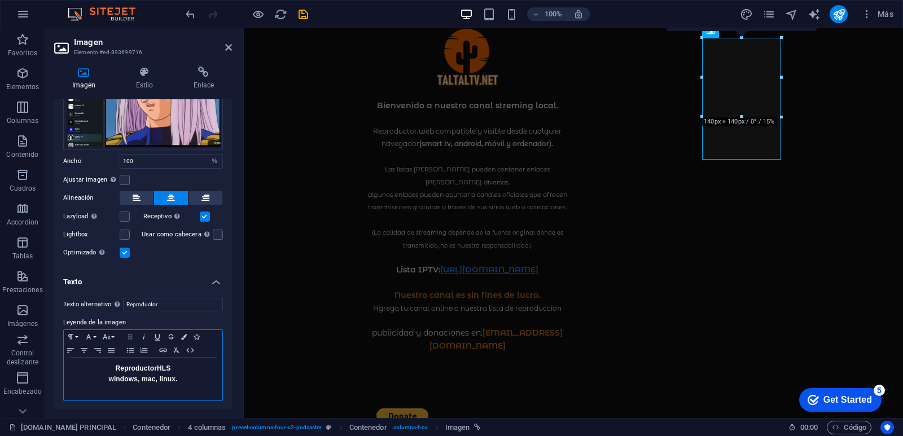
click at [132, 334] on icon "button" at bounding box center [130, 336] width 4 height 5
click at [87, 349] on icon "button" at bounding box center [84, 350] width 14 height 9
drag, startPoint x: 189, startPoint y: 381, endPoint x: 95, endPoint y: 359, distance: 96.3
click at [95, 359] on div "​ Reproductor HLS windows, mac, linux." at bounding box center [143, 379] width 159 height 43
click at [130, 335] on icon "button" at bounding box center [130, 336] width 4 height 5
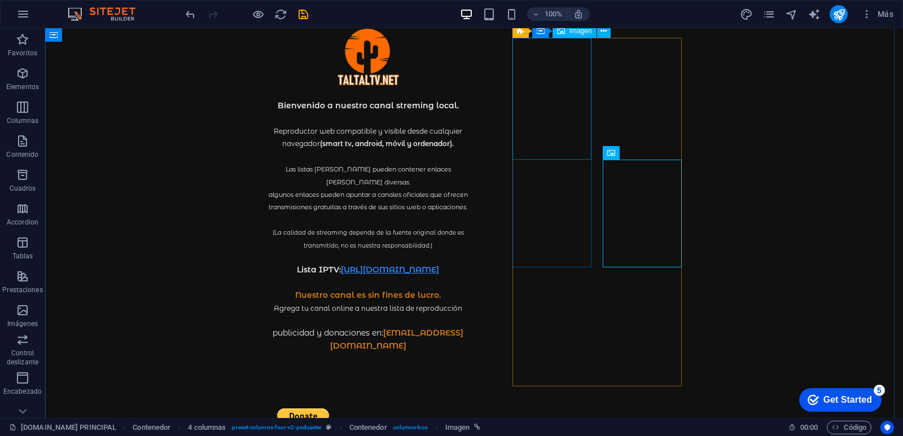
select select "%"
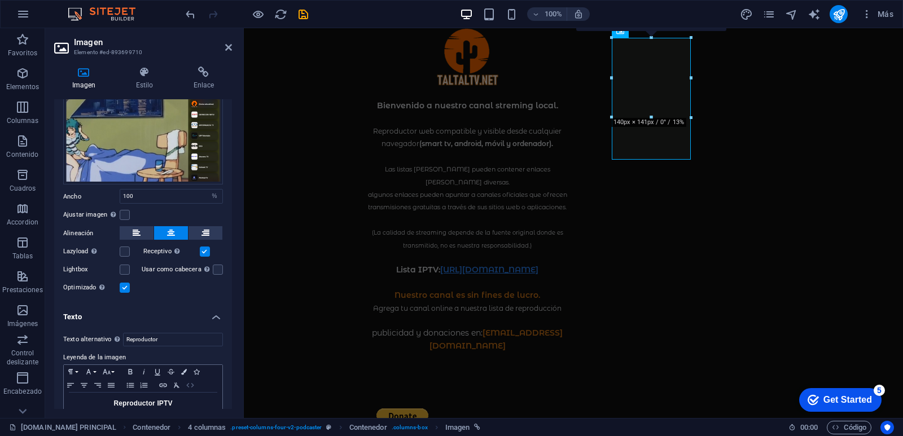
scroll to position [100, 0]
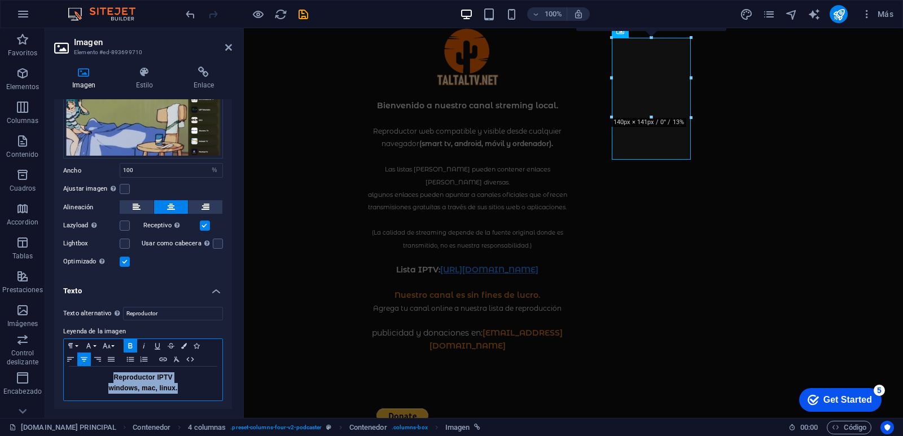
drag, startPoint x: 181, startPoint y: 386, endPoint x: 57, endPoint y: 374, distance: 124.2
click at [57, 374] on div "Texto alternativo El texto alternativo es usado por aquellos dispositivos que n…" at bounding box center [143, 354] width 178 height 113
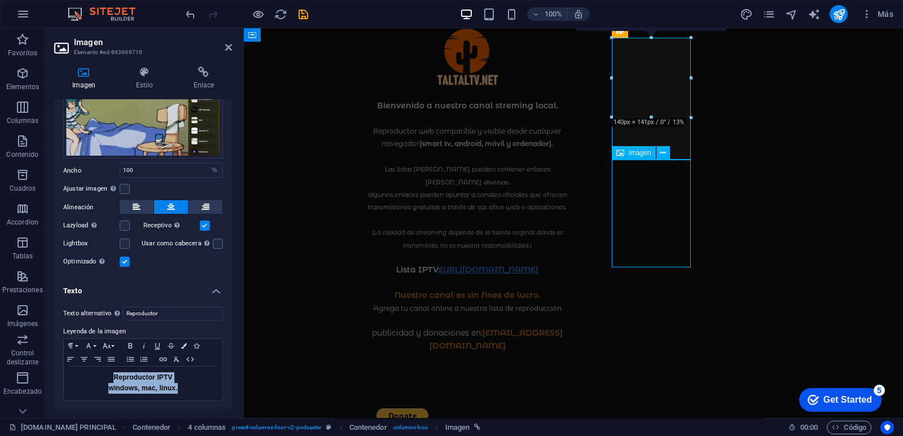
select select "%"
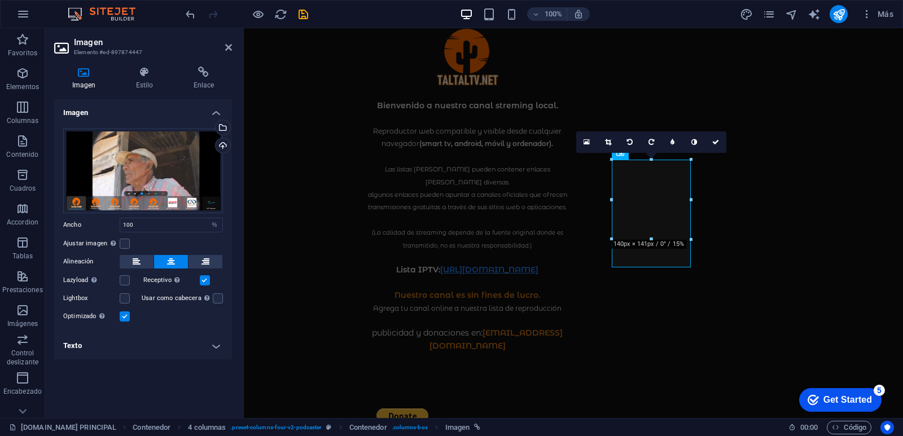
click at [216, 311] on div "Optimizado Las imágenes se comprimen para así mejorar la velocidad de las págin…" at bounding box center [143, 317] width 160 height 14
click at [213, 346] on h4 "Texto" at bounding box center [143, 346] width 178 height 27
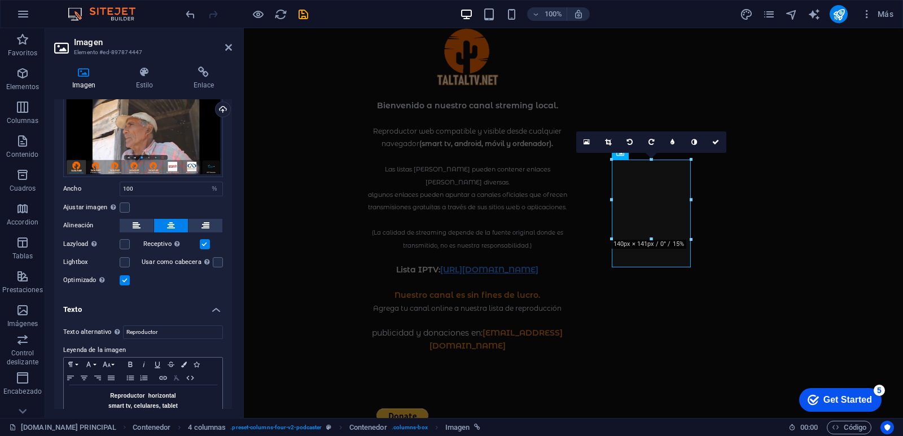
scroll to position [55, 0]
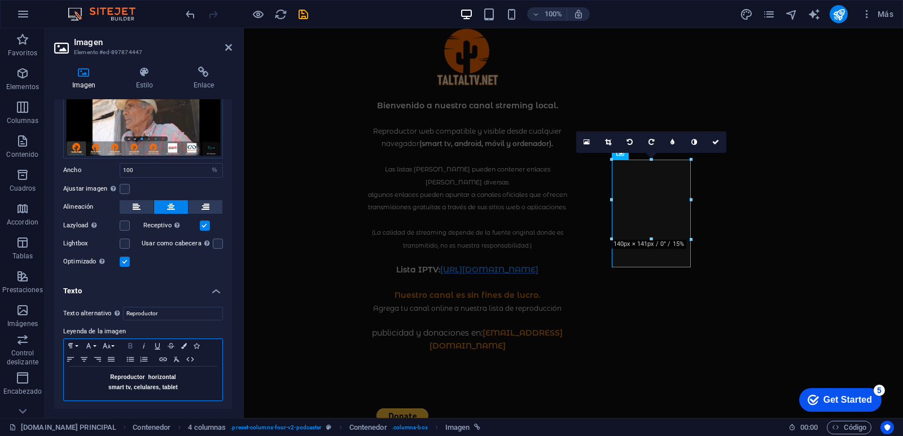
click at [129, 343] on icon "button" at bounding box center [130, 345] width 4 height 5
drag, startPoint x: 189, startPoint y: 389, endPoint x: 91, endPoint y: 365, distance: 100.0
click at [91, 367] on div "​ Reproductor horizontal smart tv, celulares, tablet" at bounding box center [143, 384] width 159 height 34
click at [133, 342] on icon "button" at bounding box center [131, 346] width 14 height 9
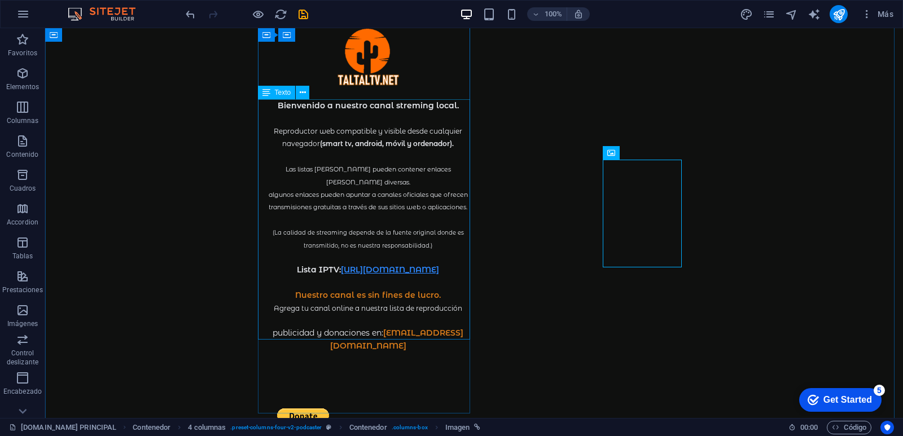
click at [448, 104] on div "Bienvenido a nuestro canal streming local. Reproductor web compatible y visible…" at bounding box center [368, 231] width 212 height 265
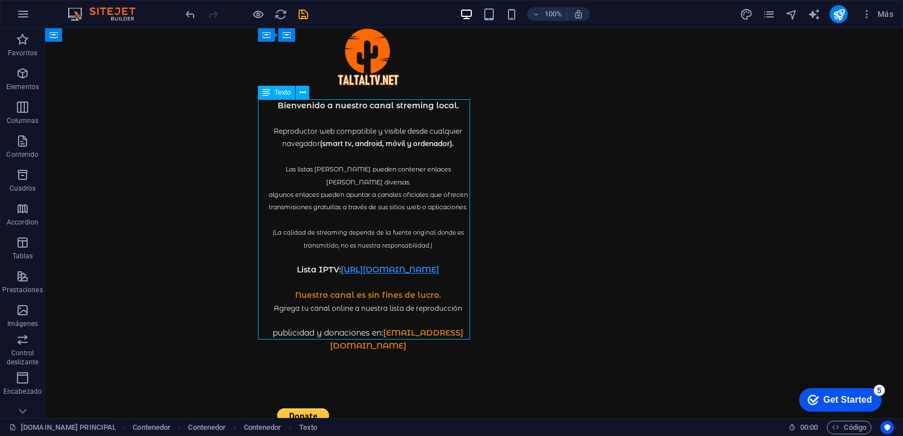
click at [448, 104] on div "Bienvenido a nuestro canal streming local. Reproductor web compatible y visible…" at bounding box center [368, 231] width 212 height 265
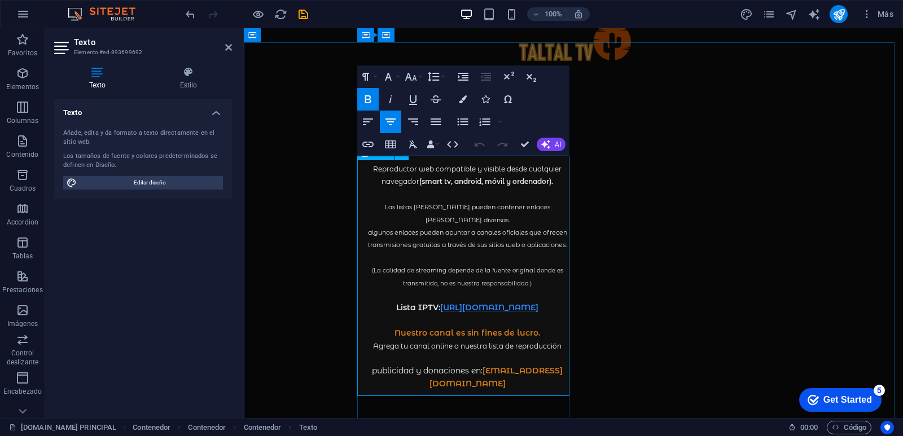
scroll to position [0, 0]
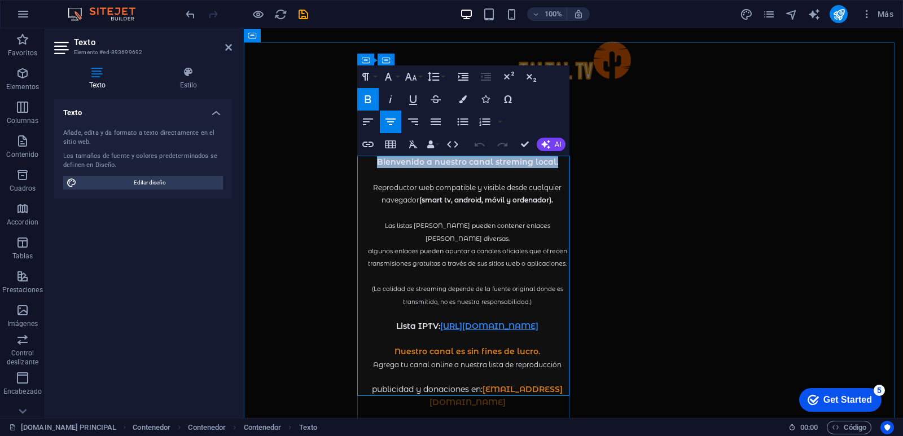
drag, startPoint x: 554, startPoint y: 164, endPoint x: 373, endPoint y: 163, distance: 181.8
click at [373, 163] on p "Bienvenido a nuestro canal streming local." at bounding box center [467, 162] width 212 height 12
click at [461, 100] on icon "button" at bounding box center [463, 99] width 8 height 8
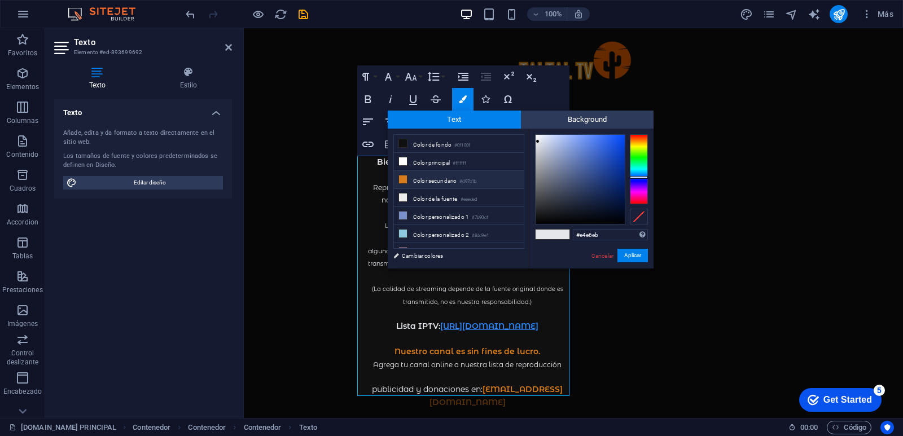
click at [397, 176] on li "Color secundario #d97c1b" at bounding box center [459, 180] width 130 height 18
type input "#d97c1b"
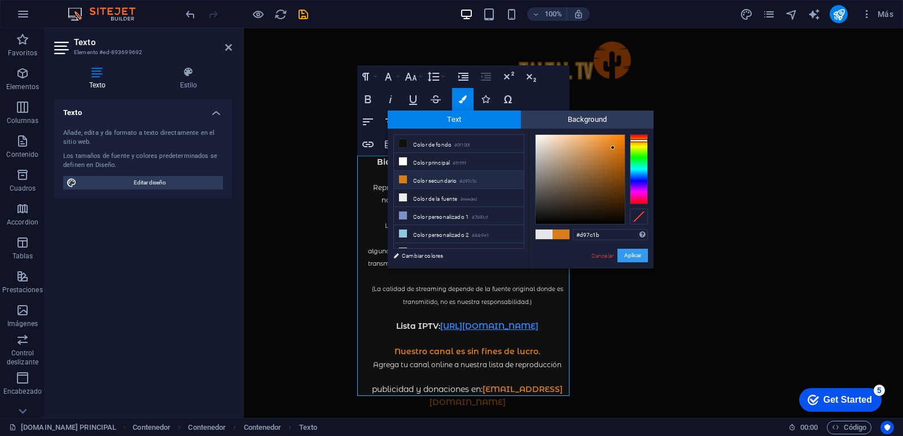
click at [623, 257] on button "Aplicar" at bounding box center [633, 256] width 30 height 14
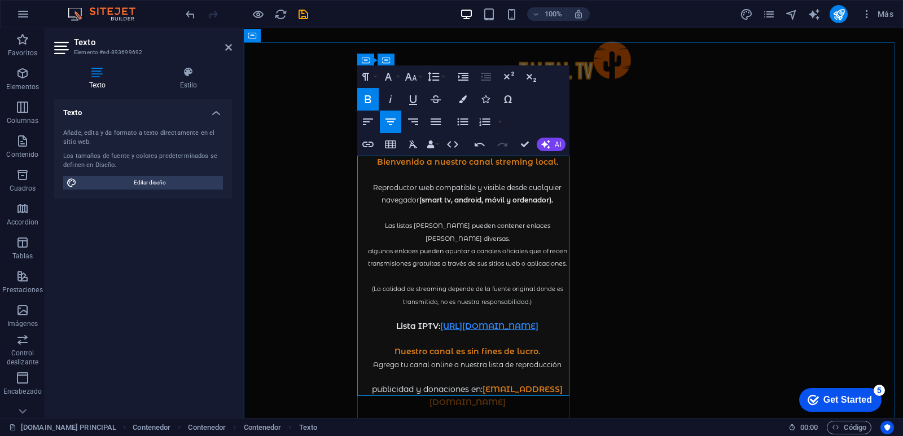
click at [526, 270] on p at bounding box center [467, 276] width 212 height 12
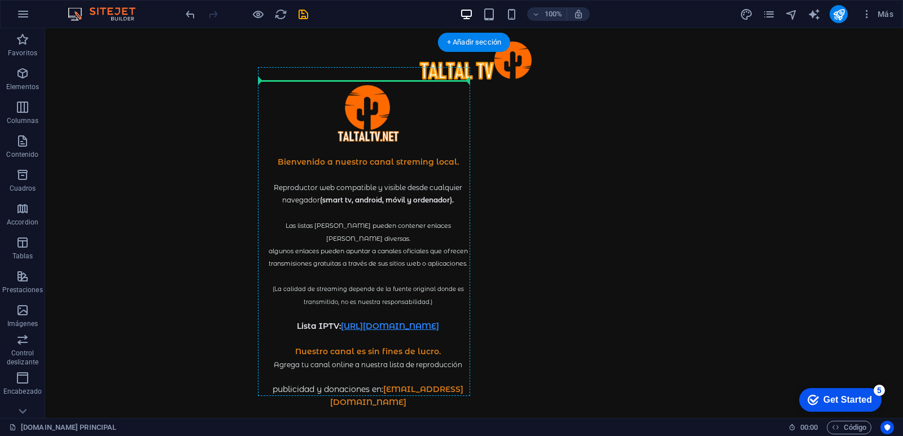
drag, startPoint x: 125, startPoint y: 419, endPoint x: 361, endPoint y: 92, distance: 403.3
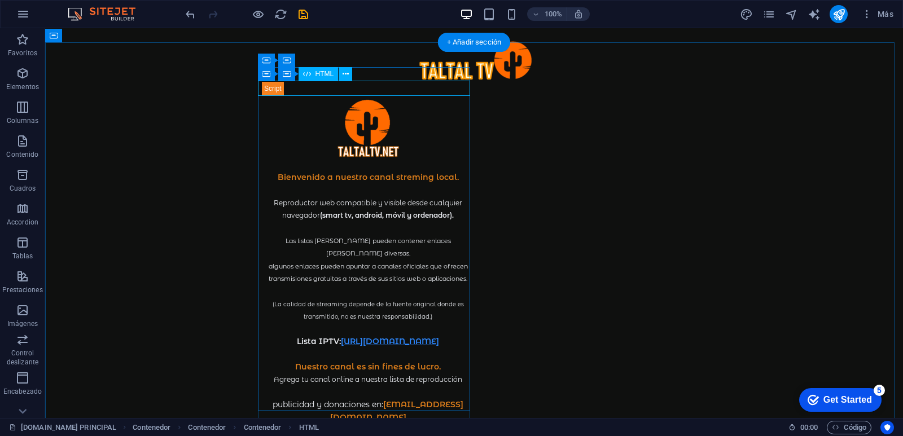
click at [343, 90] on div at bounding box center [368, 88] width 212 height 15
click at [262, 91] on div at bounding box center [368, 88] width 212 height 15
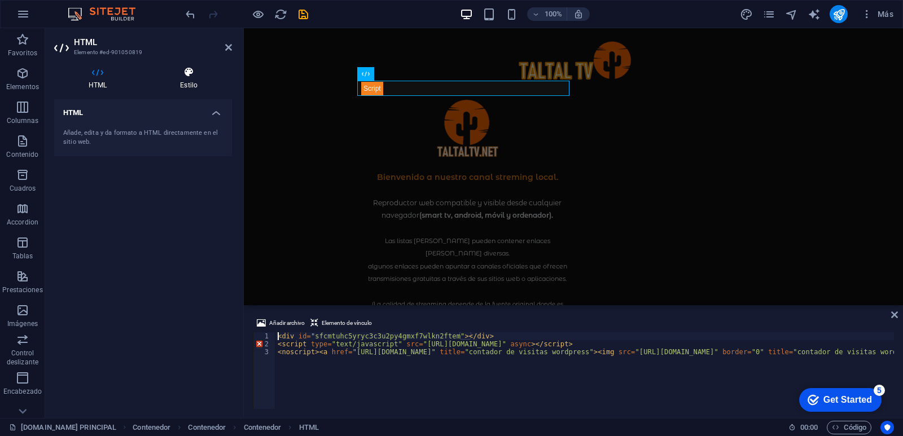
click at [188, 81] on h4 "Estilo" at bounding box center [189, 79] width 86 height 24
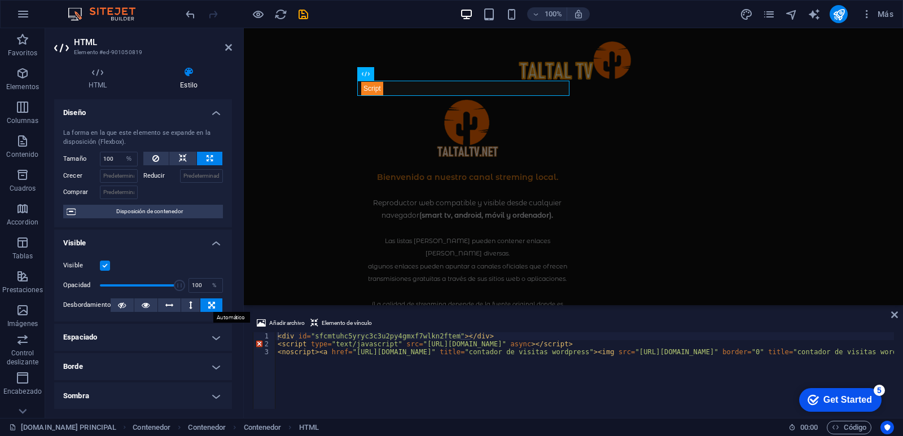
click at [212, 306] on icon at bounding box center [211, 306] width 7 height 14
click at [185, 154] on icon at bounding box center [183, 159] width 8 height 14
select select "DISABLED_OPTION_VALUE"
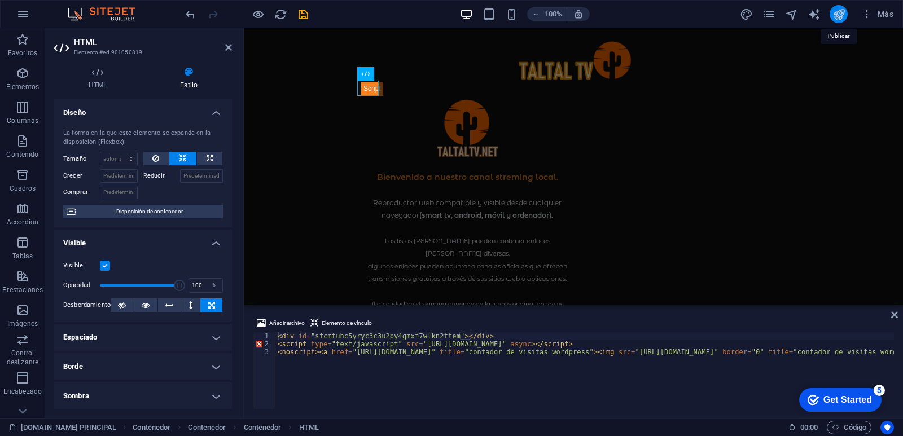
click at [838, 15] on icon "publish" at bounding box center [839, 14] width 13 height 13
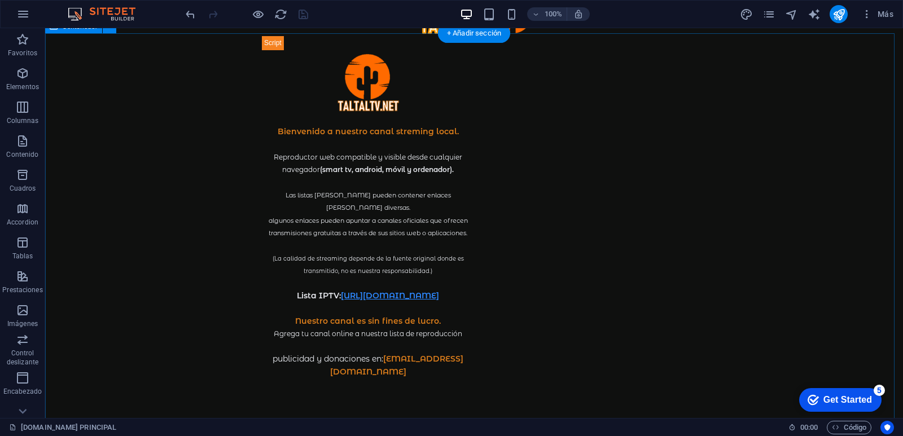
scroll to position [112, 0]
